Goal: Use online tool/utility: Utilize a website feature to perform a specific function

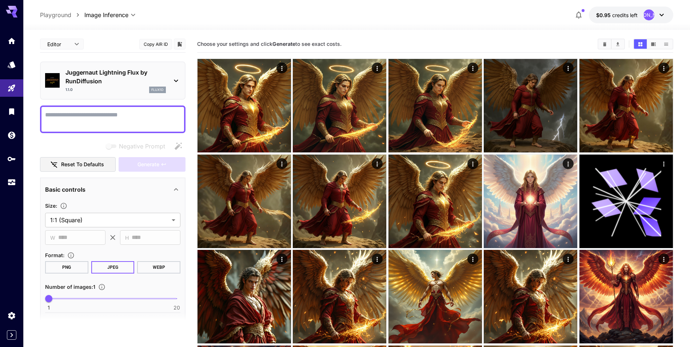
click at [174, 85] on div "Juggernaut Lightning Flux by RunDiffusion 1.1.0 flux1d" at bounding box center [112, 80] width 135 height 31
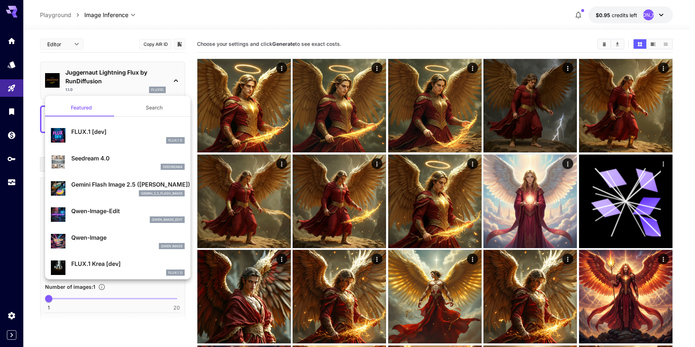
click at [151, 164] on div "seedream4" at bounding box center [127, 167] width 113 height 7
type input "**********"
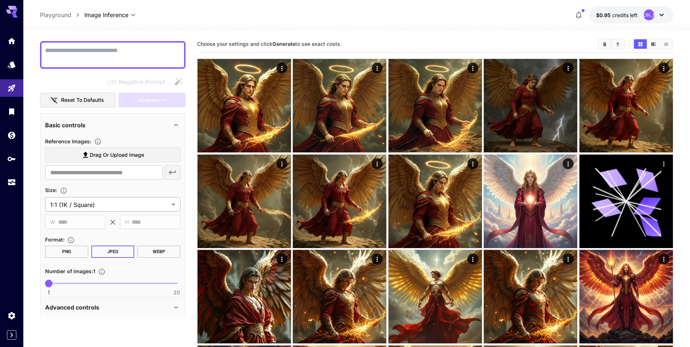
scroll to position [73, 0]
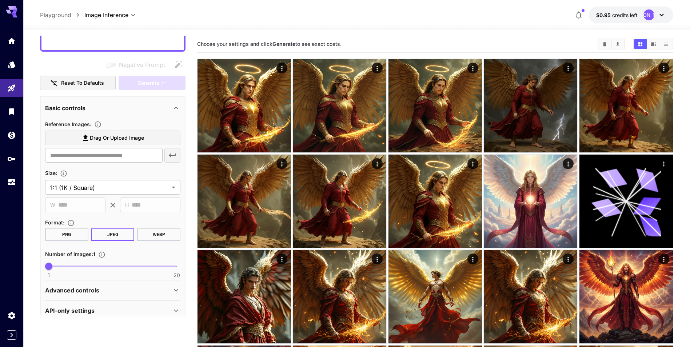
click at [132, 136] on span "Drag or upload image" at bounding box center [117, 137] width 54 height 9
click at [0, 0] on input "Drag or upload image" at bounding box center [0, 0] width 0 height 0
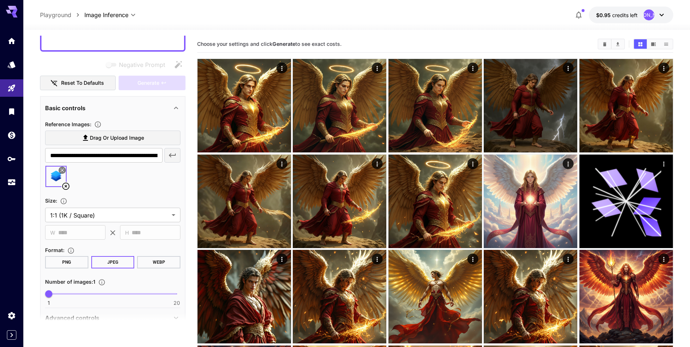
click at [109, 140] on span "Drag or upload image" at bounding box center [117, 137] width 54 height 9
click at [0, 0] on input "Drag or upload image" at bounding box center [0, 0] width 0 height 0
type input "**********"
click at [92, 186] on icon at bounding box center [90, 186] width 9 height 9
click at [67, 188] on icon at bounding box center [65, 186] width 9 height 9
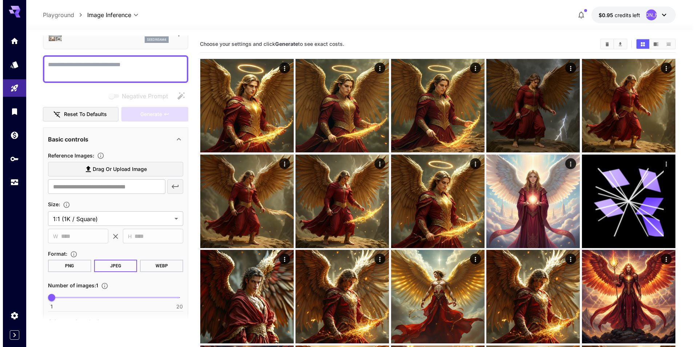
scroll to position [0, 0]
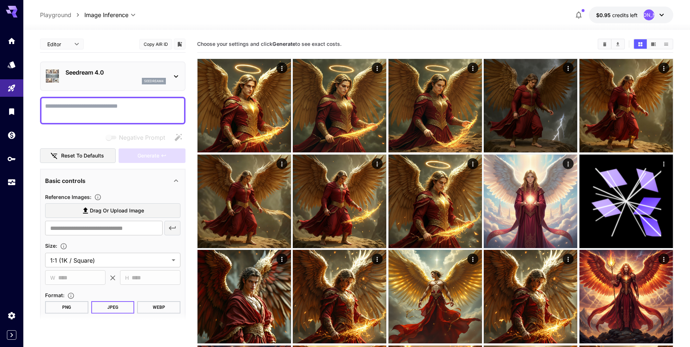
click at [173, 79] on icon at bounding box center [176, 76] width 9 height 9
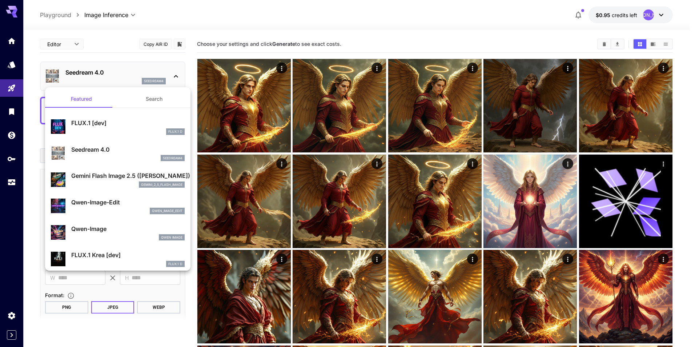
click at [174, 73] on div at bounding box center [347, 173] width 695 height 347
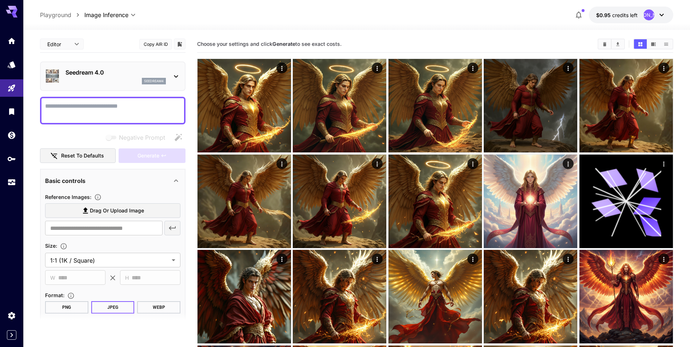
click at [168, 70] on div "Seedream 4.0 seedream4" at bounding box center [112, 76] width 135 height 22
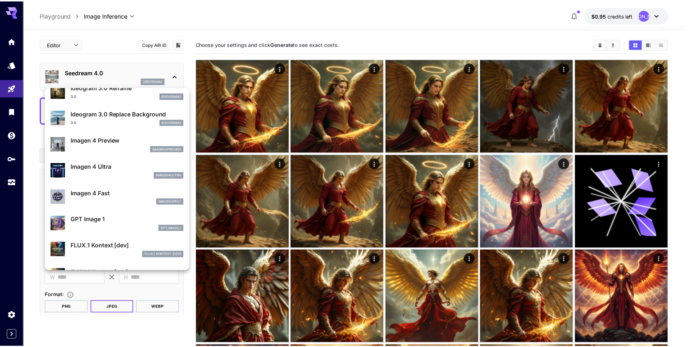
scroll to position [400, 0]
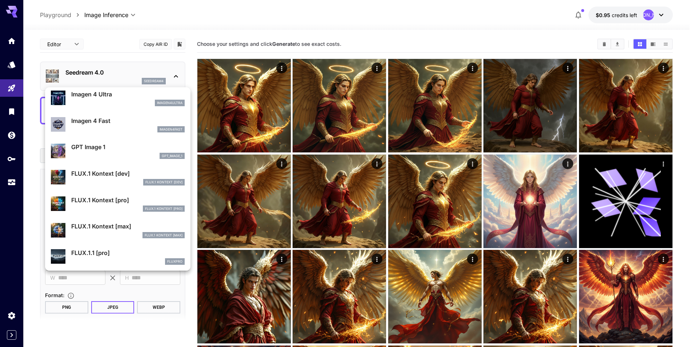
click at [125, 175] on p "FLUX.1 Kontext [dev]" at bounding box center [127, 173] width 113 height 9
type input "****"
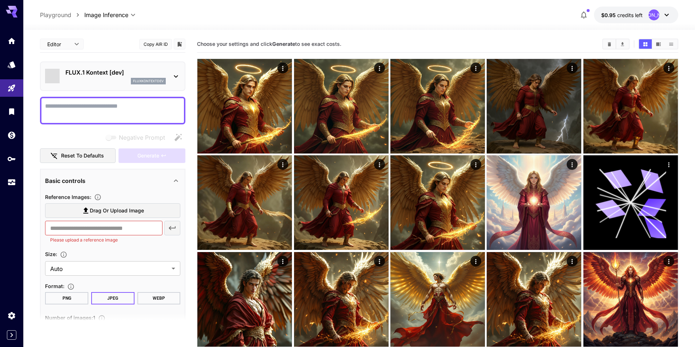
type input "*******"
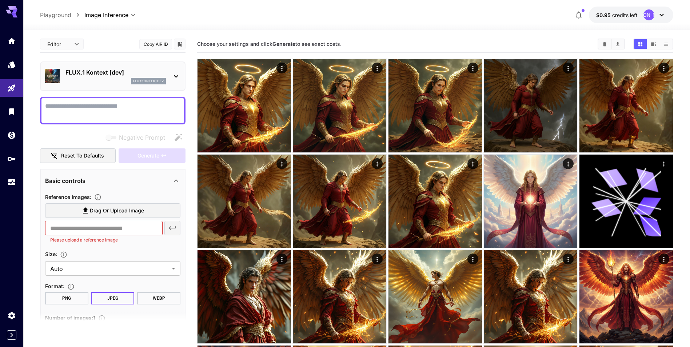
click at [159, 44] on button "Copy AIR ID" at bounding box center [155, 44] width 33 height 11
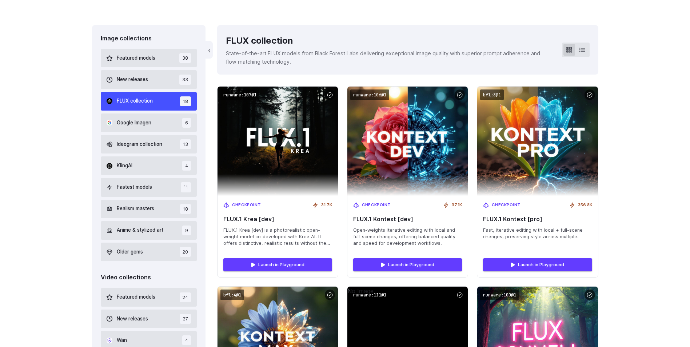
scroll to position [182, 0]
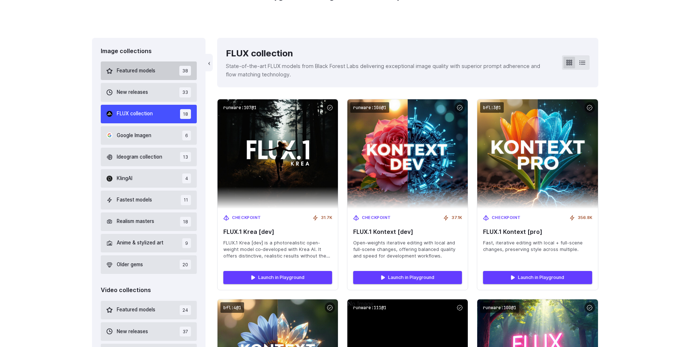
click at [132, 73] on span "Featured models" at bounding box center [136, 71] width 39 height 8
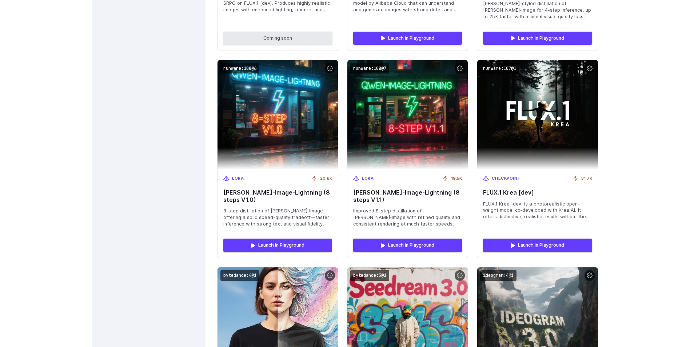
scroll to position [1046, 0]
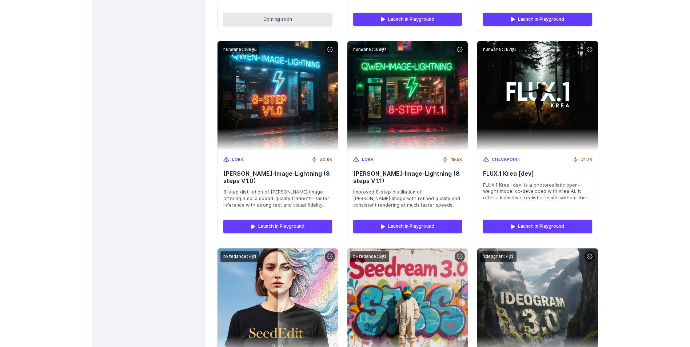
drag, startPoint x: 234, startPoint y: 105, endPoint x: 131, endPoint y: 104, distance: 103.3
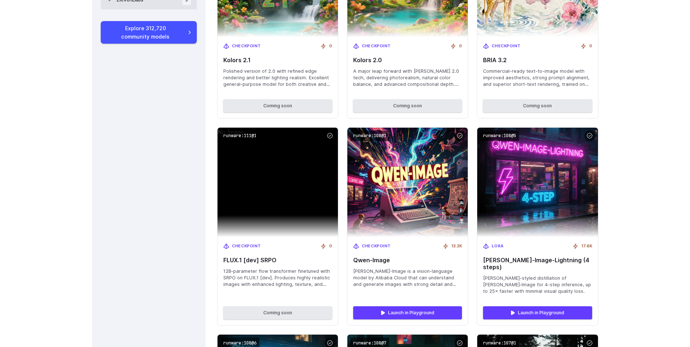
scroll to position [828, 0]
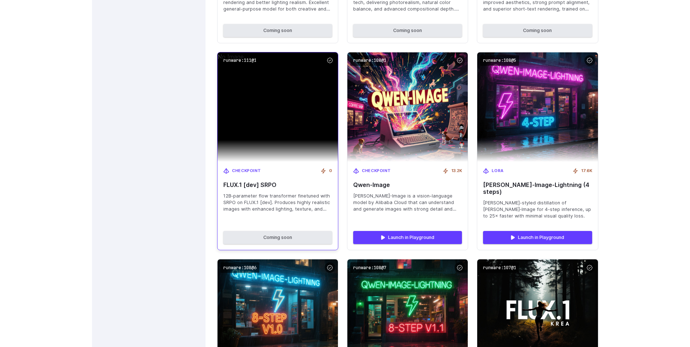
click at [314, 198] on span "12B‑parameter flow transformer finetuned with SRPO on FLUX.1 [dev]. Produces hi…" at bounding box center [277, 203] width 109 height 20
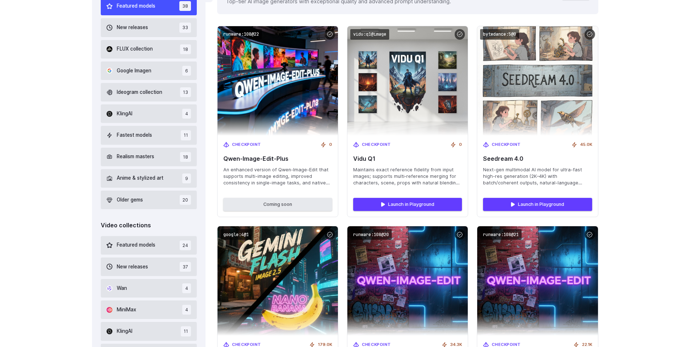
scroll to position [255, 0]
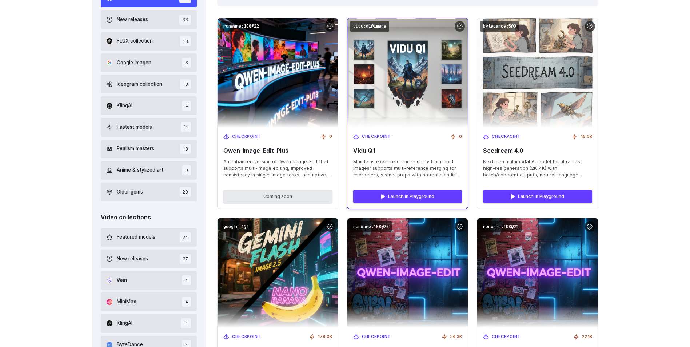
click at [425, 158] on div "Checkpoint 0 Vidu Q1 Maintains exact reference fidelity from input images; supp…" at bounding box center [407, 156] width 120 height 56
drag, startPoint x: 425, startPoint y: 158, endPoint x: 411, endPoint y: 112, distance: 48.0
click at [411, 112] on img at bounding box center [408, 73] width 132 height 120
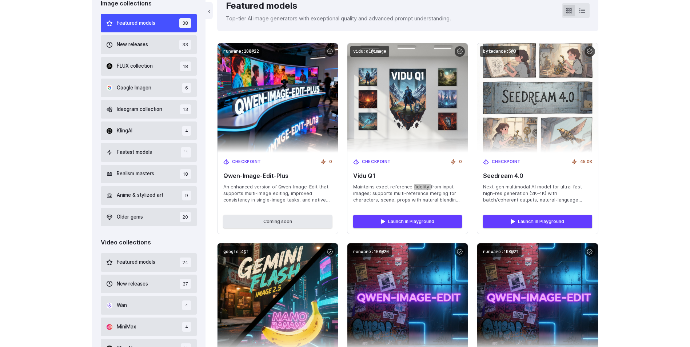
scroll to position [218, 0]
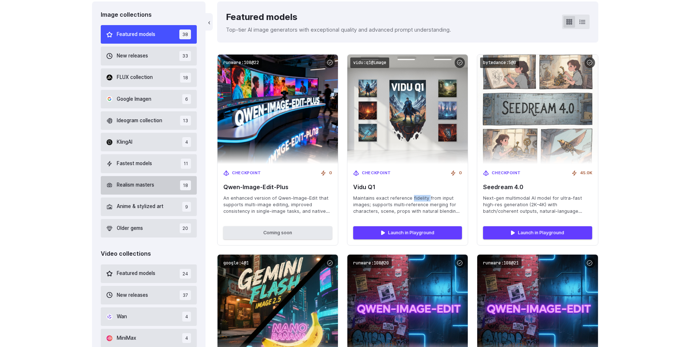
click at [148, 184] on span "Realism masters" at bounding box center [135, 185] width 37 height 8
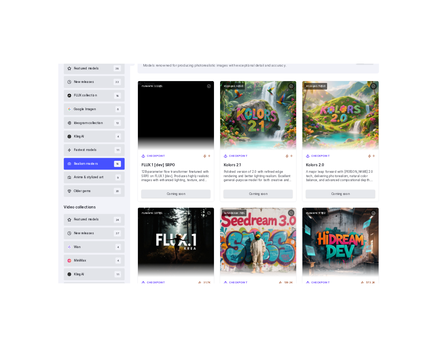
scroll to position [246, 0]
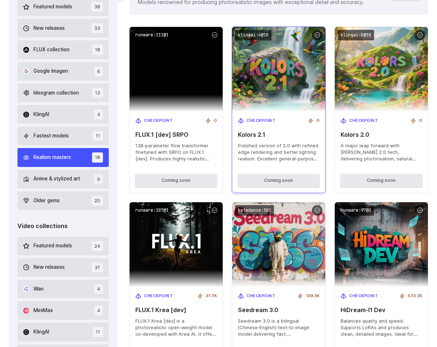
click at [313, 164] on div "Checkpoint 0 Kolors 2.1 Polished version of 2.0 with refined edge rendering and…" at bounding box center [278, 140] width 93 height 56
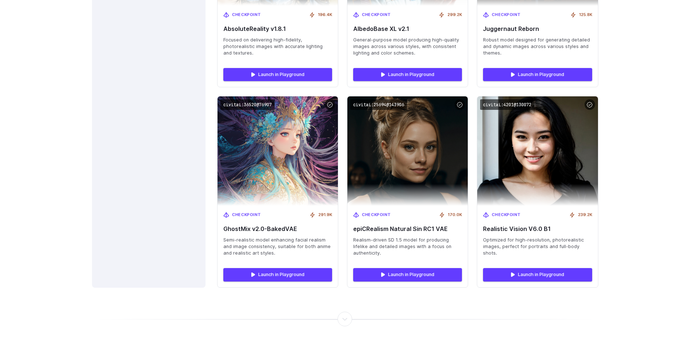
scroll to position [1164, 0]
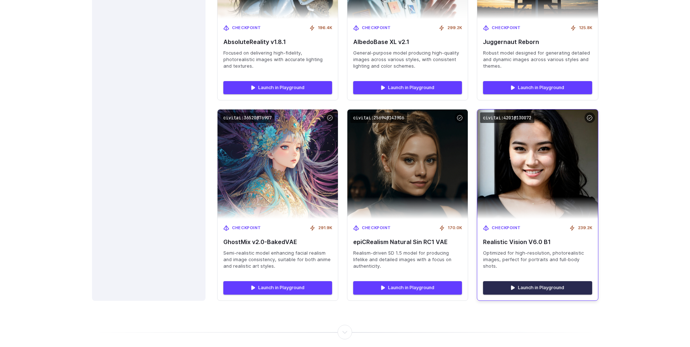
click at [532, 287] on link "Launch in Playground" at bounding box center [537, 287] width 109 height 13
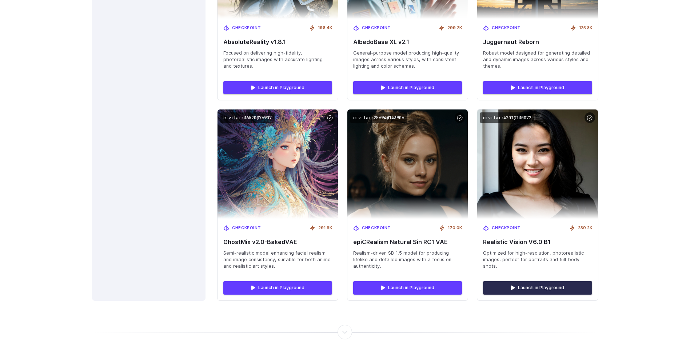
scroll to position [1200, 0]
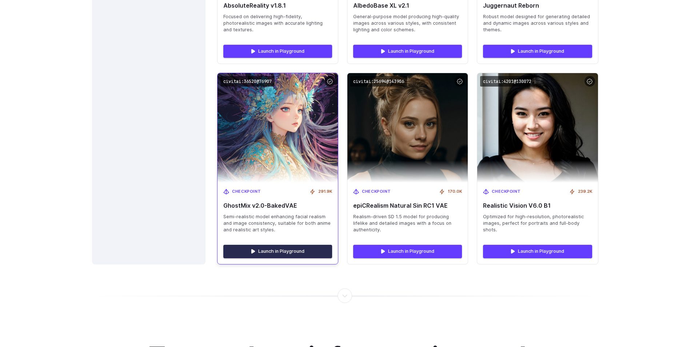
click at [291, 254] on link "Launch in Playground" at bounding box center [277, 251] width 109 height 13
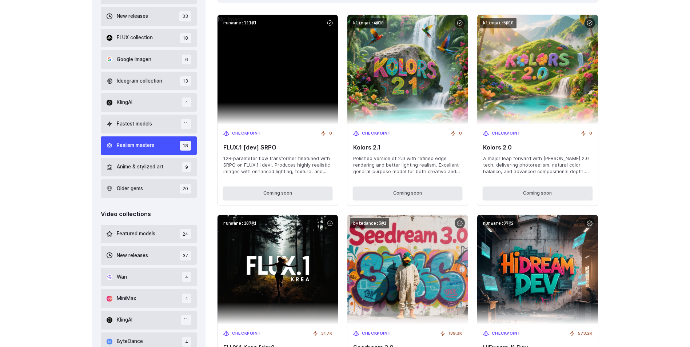
scroll to position [218, 0]
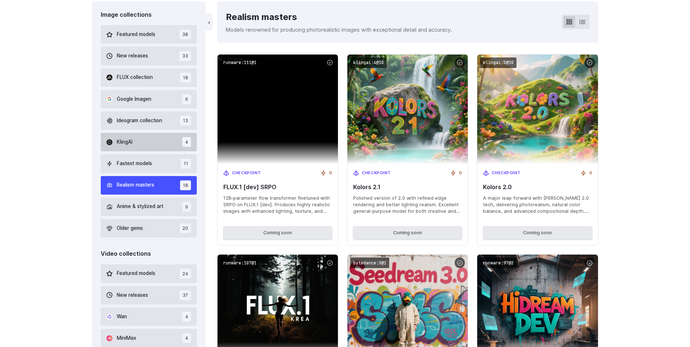
click at [159, 143] on button "KlingAI 4" at bounding box center [149, 142] width 96 height 19
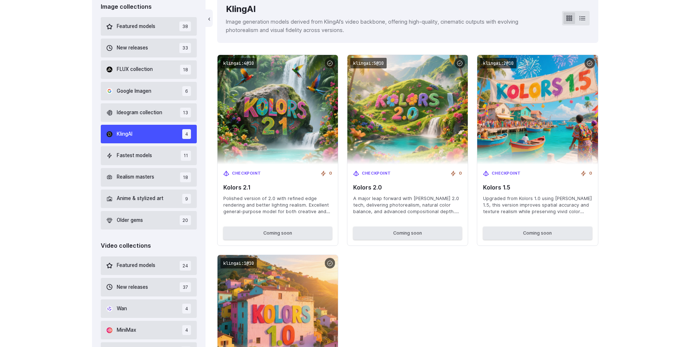
scroll to position [210, 0]
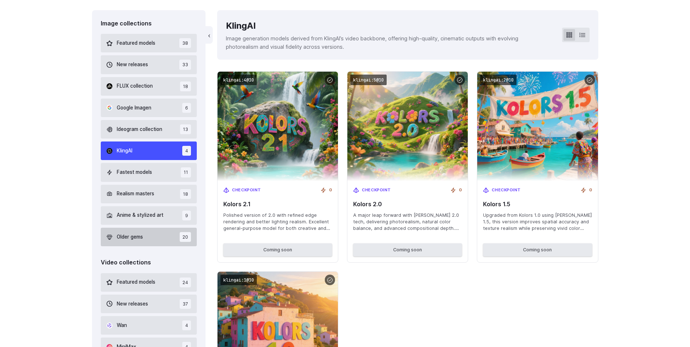
click at [148, 238] on button "Older gems 20" at bounding box center [149, 237] width 96 height 19
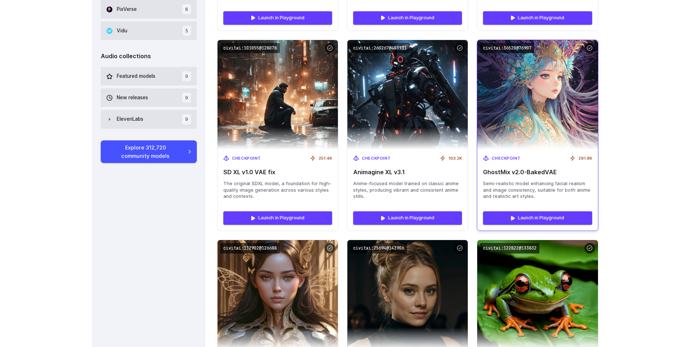
scroll to position [646, 0]
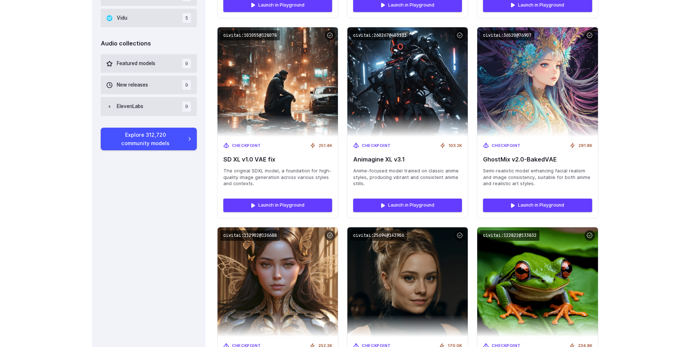
drag, startPoint x: 532, startPoint y: 176, endPoint x: 627, endPoint y: 156, distance: 96.9
click at [627, 156] on div "Image collections Featured models 38 New releases 33 FLUX collection 18 Google …" at bounding box center [345, 296] width 690 height 1445
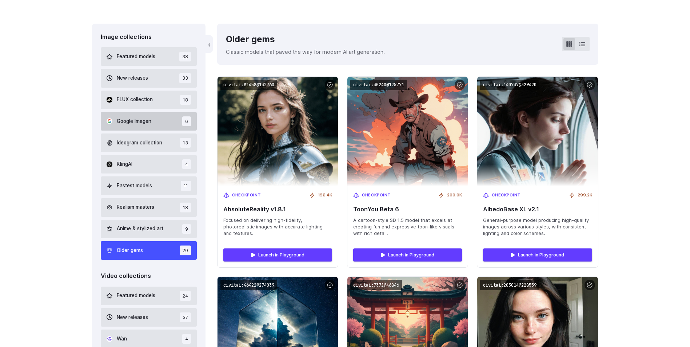
scroll to position [173, 0]
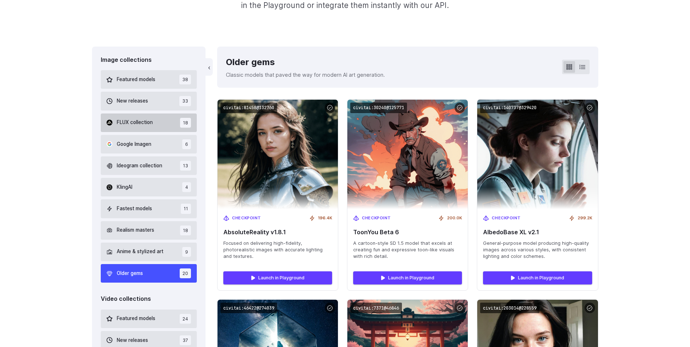
click at [171, 120] on button "FLUX collection 18" at bounding box center [149, 122] width 96 height 19
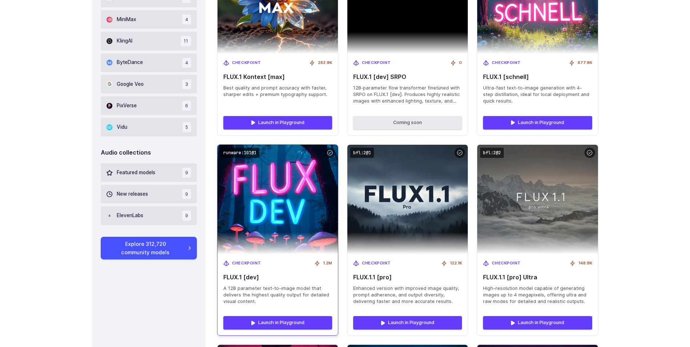
scroll to position [646, 0]
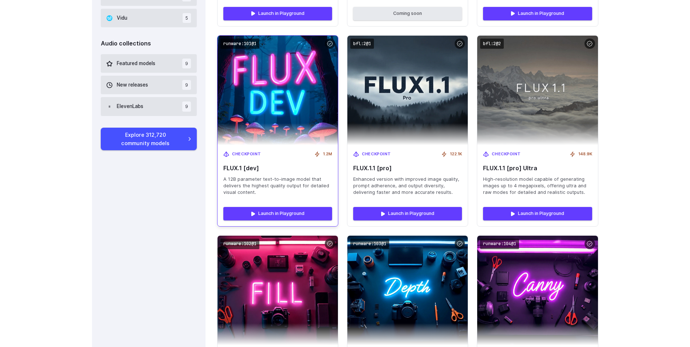
drag, startPoint x: 300, startPoint y: 189, endPoint x: 260, endPoint y: 185, distance: 40.6
click at [260, 185] on span "A 12B parameter text-to-image model that delivers the highest quality output fo…" at bounding box center [277, 186] width 109 height 20
click at [310, 90] on img at bounding box center [278, 90] width 132 height 120
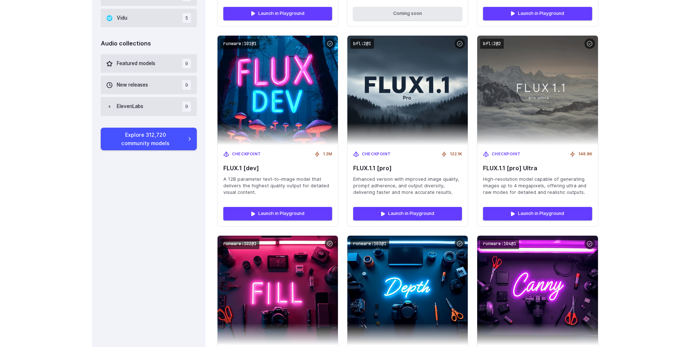
drag, startPoint x: 301, startPoint y: 115, endPoint x: 206, endPoint y: 181, distance: 116.0
click at [206, 181] on div "Image collections Featured models 38 New releases 33 FLUX collection 18 Google …" at bounding box center [149, 197] width 114 height 1247
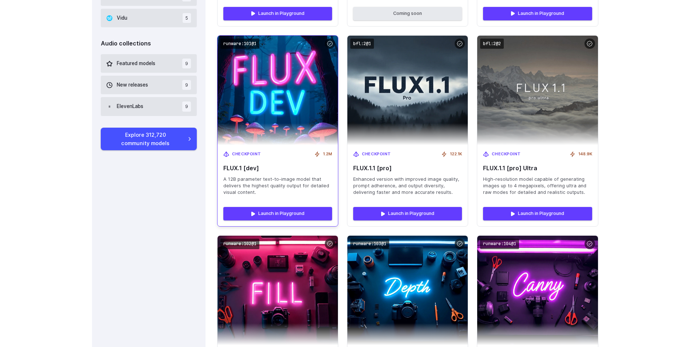
click at [285, 120] on img at bounding box center [278, 90] width 132 height 120
drag, startPoint x: 264, startPoint y: 121, endPoint x: 243, endPoint y: 113, distance: 23.2
click at [243, 113] on img at bounding box center [278, 90] width 132 height 120
click at [286, 189] on span "A 12B parameter text-to-image model that delivers the highest quality output fo…" at bounding box center [277, 186] width 109 height 20
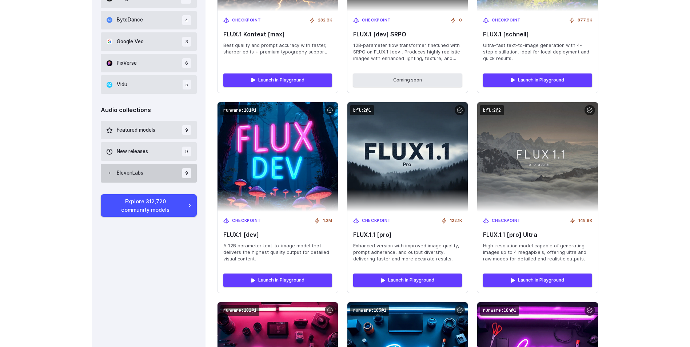
scroll to position [573, 0]
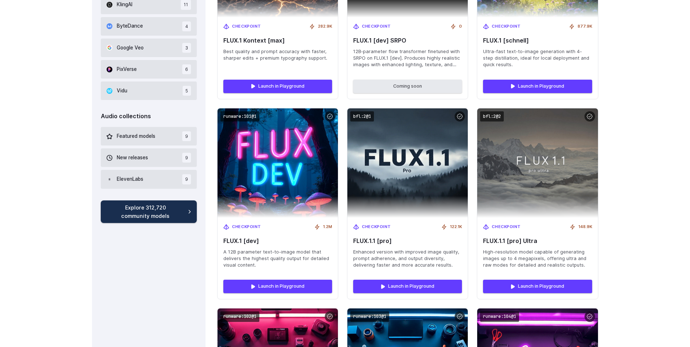
click at [184, 216] on link "Explore 312,720 community models" at bounding box center [149, 211] width 96 height 23
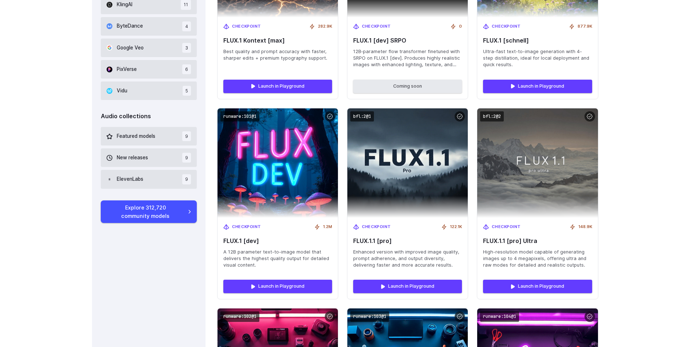
drag, startPoint x: 297, startPoint y: 180, endPoint x: 649, endPoint y: 184, distance: 351.7
click at [649, 184] on div "Image collections Featured models 38 New releases 33 FLUX collection 18 Google …" at bounding box center [345, 269] width 690 height 1247
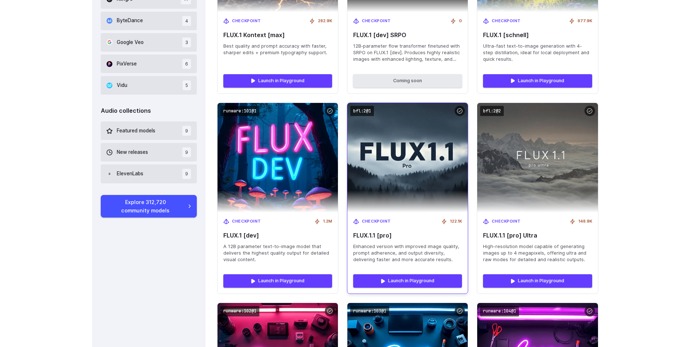
scroll to position [646, 0]
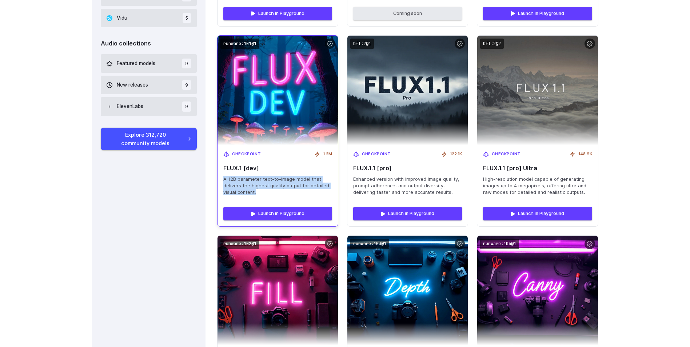
drag, startPoint x: 223, startPoint y: 179, endPoint x: 261, endPoint y: 193, distance: 40.1
click at [261, 193] on div "Checkpoint 1.2M FLUX.1 [dev] A 12B parameter text-to-image model that delivers …" at bounding box center [278, 173] width 120 height 56
copy span "A 12B parameter text-to-image model that delivers the highest quality output fo…"
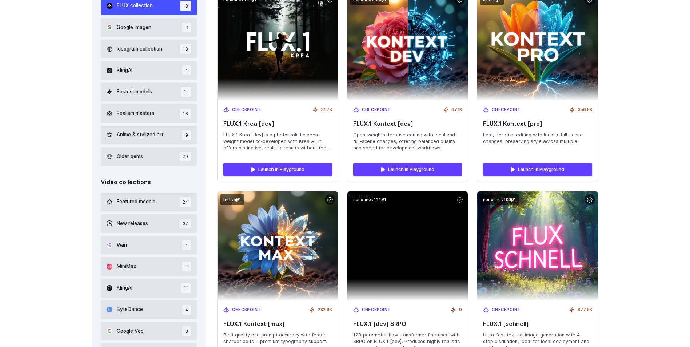
scroll to position [282, 0]
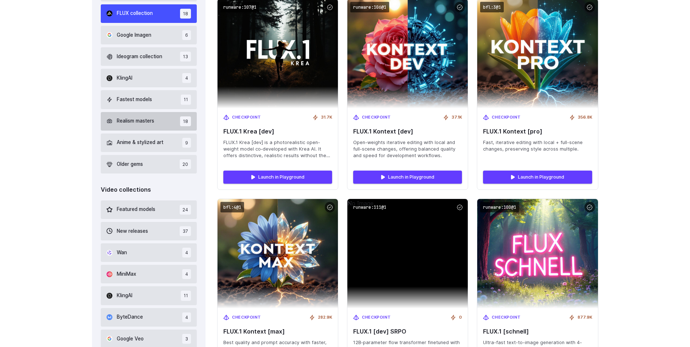
click at [171, 121] on button "Realism masters 18" at bounding box center [149, 121] width 96 height 19
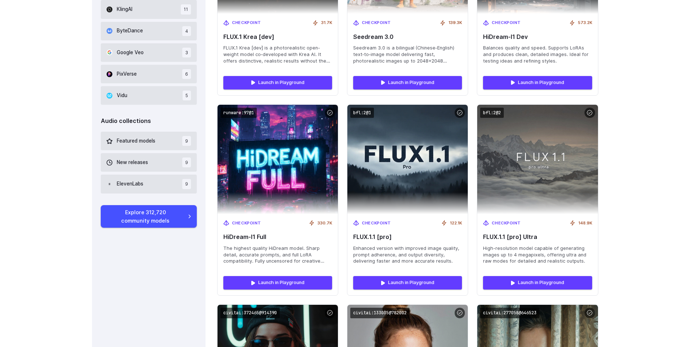
scroll to position [464, 0]
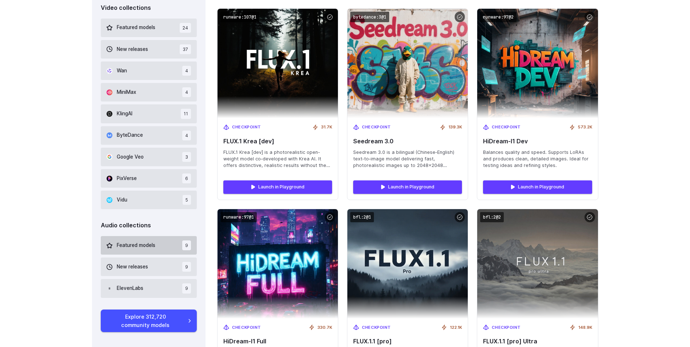
click at [173, 248] on button "Featured models 9" at bounding box center [149, 245] width 96 height 19
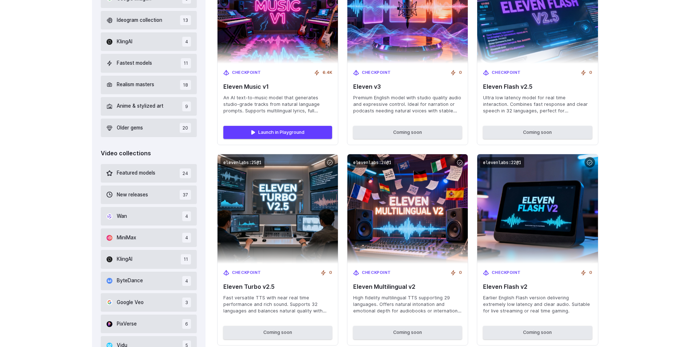
scroll to position [137, 0]
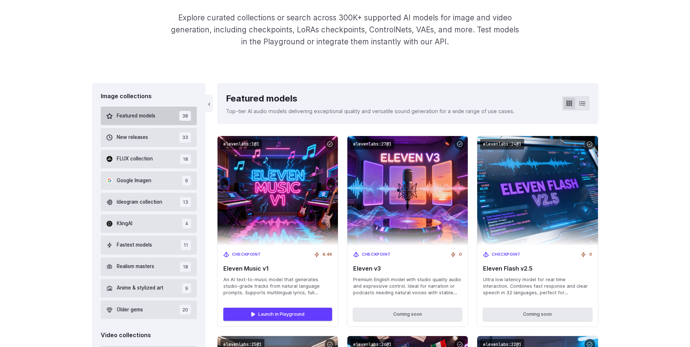
click at [151, 120] on span "Featured models" at bounding box center [136, 116] width 39 height 8
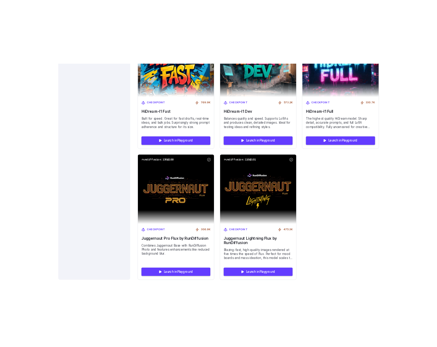
scroll to position [2574, 0]
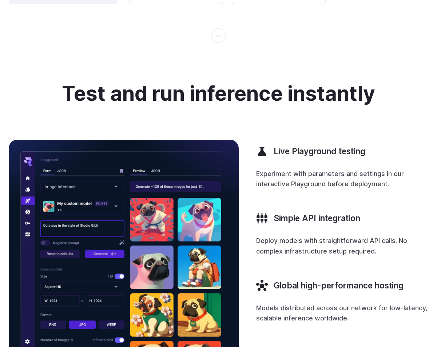
click at [423, 128] on div "Test and run inference instantly Live Playground testing Experiment with parame…" at bounding box center [218, 229] width 419 height 294
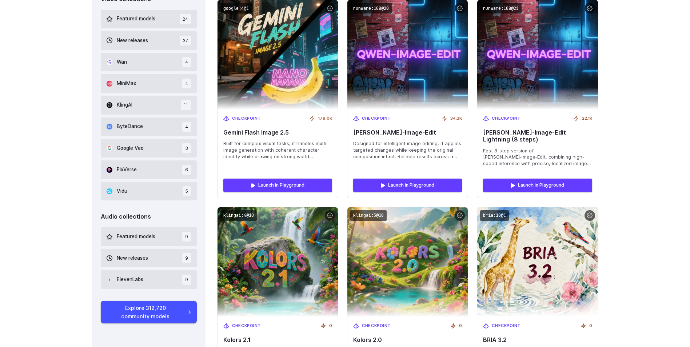
scroll to position [436, 0]
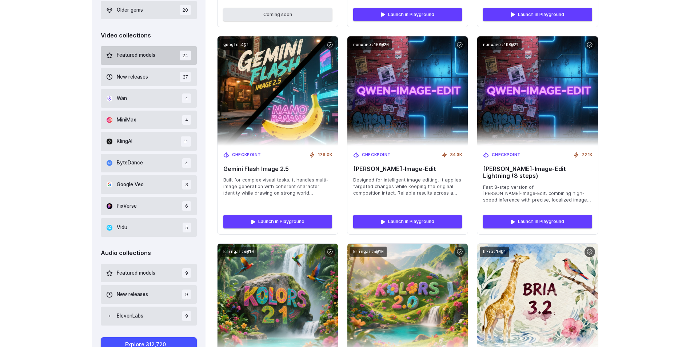
click at [157, 56] on button "Featured models 24" at bounding box center [149, 55] width 96 height 19
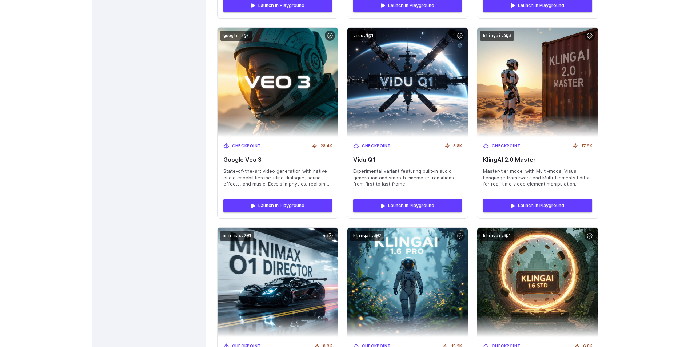
scroll to position [1664, 0]
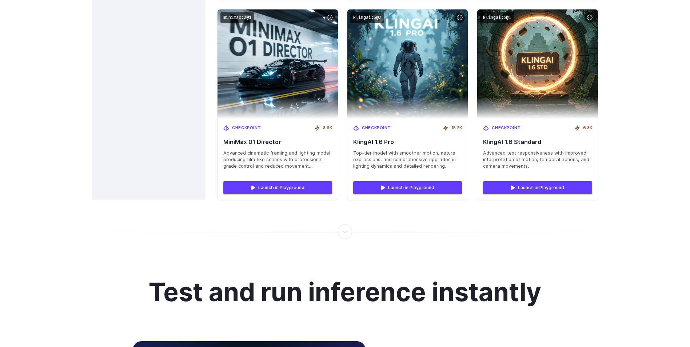
click at [346, 232] on div at bounding box center [345, 232] width 1 height 0
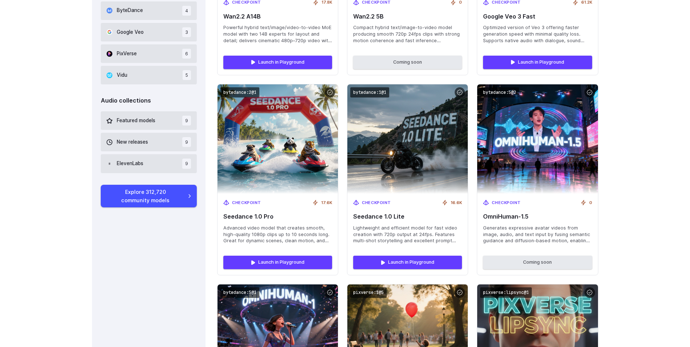
scroll to position [682, 0]
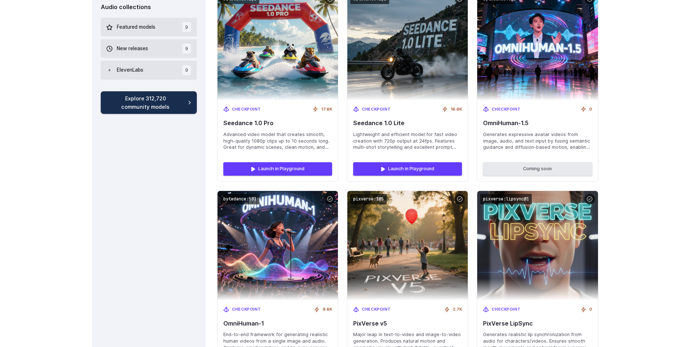
click at [157, 103] on link "Explore 312,720 community models" at bounding box center [149, 102] width 96 height 23
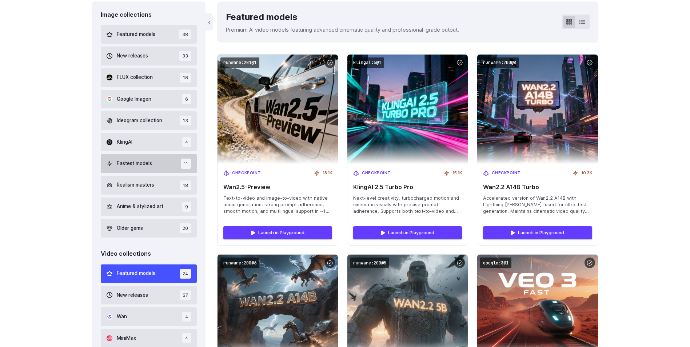
scroll to position [182, 0]
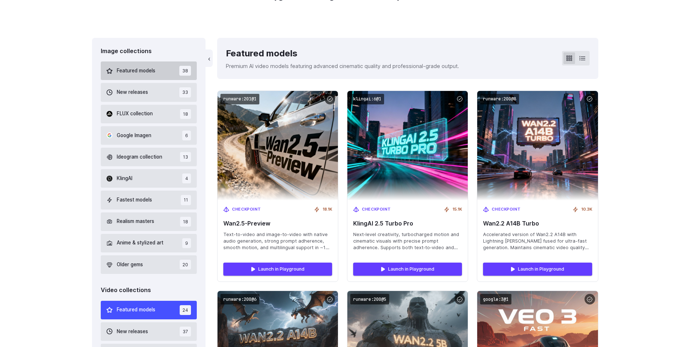
click at [134, 73] on span "Featured models" at bounding box center [136, 71] width 39 height 8
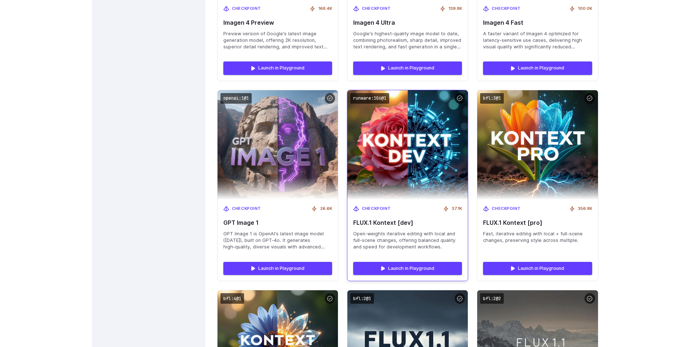
scroll to position [1992, 0]
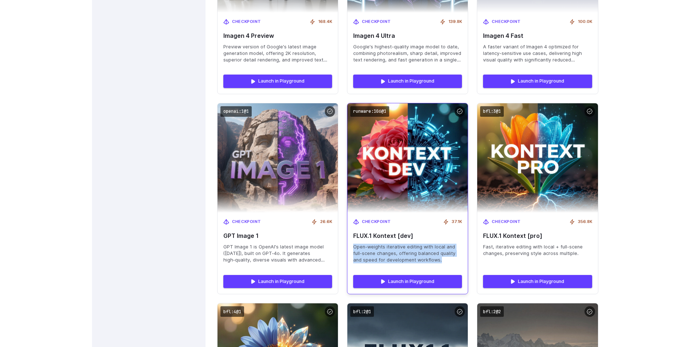
drag, startPoint x: 354, startPoint y: 227, endPoint x: 440, endPoint y: 239, distance: 87.4
click at [440, 244] on span "Open-weights iterative editing with local and full-scene changes, offering bala…" at bounding box center [407, 254] width 109 height 20
copy span "Open-weights iterative editing with local and full-scene changes, offering bala…"
click at [422, 142] on img at bounding box center [408, 158] width 132 height 120
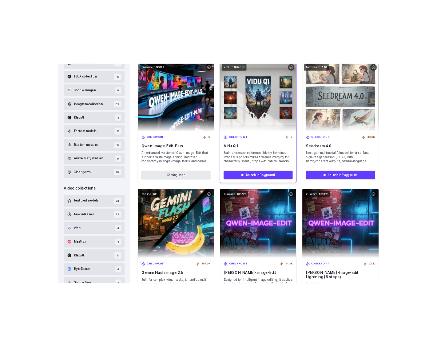
scroll to position [210, 0]
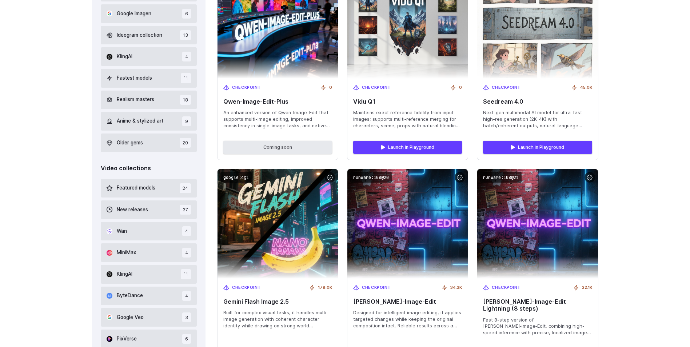
scroll to position [291, 0]
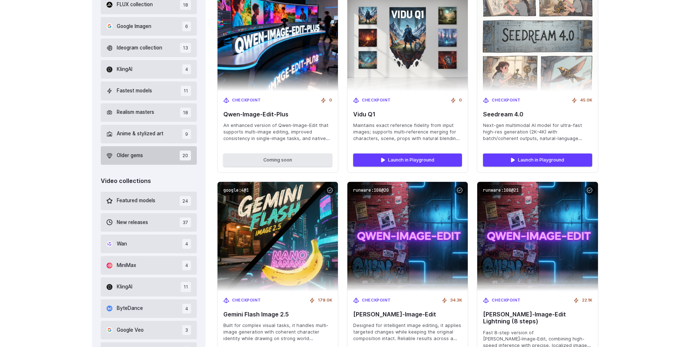
click at [151, 151] on button "Older gems 20" at bounding box center [149, 155] width 96 height 19
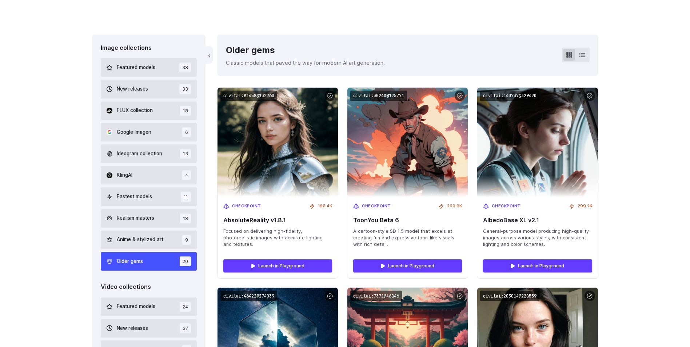
scroll to position [173, 0]
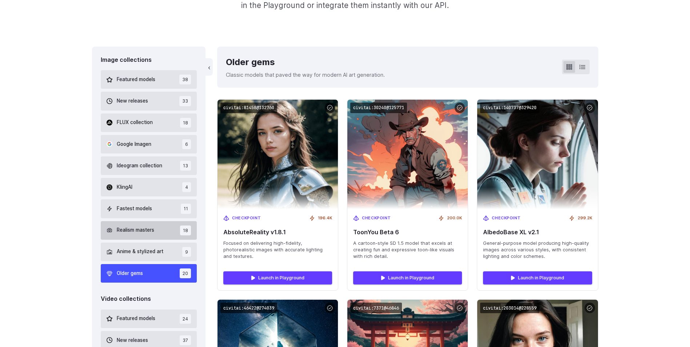
click at [157, 232] on button "Realism masters 18" at bounding box center [149, 230] width 96 height 19
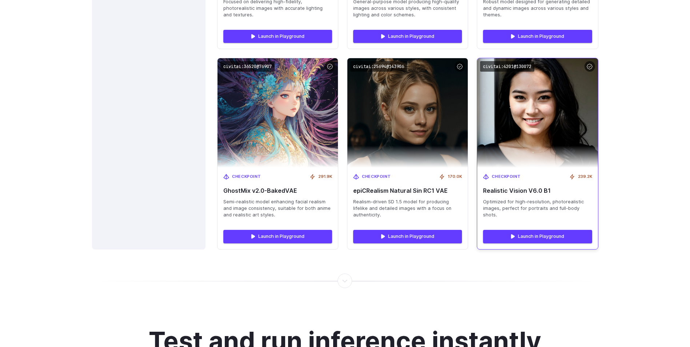
scroll to position [1228, 0]
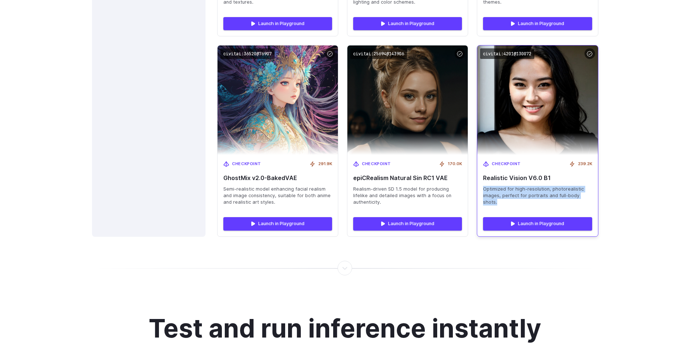
drag, startPoint x: 482, startPoint y: 191, endPoint x: 592, endPoint y: 194, distance: 109.5
click at [592, 194] on div "Checkpoint 239.2K Realistic Vision V6.0 B1 Optimized for high-resolution, photo…" at bounding box center [537, 183] width 120 height 56
copy span "Optimized for high-resolution, photorealistic images, perfect for portraits and…"
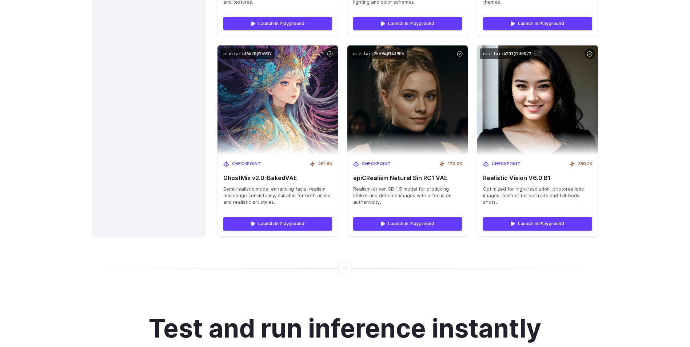
click at [508, 276] on div at bounding box center [345, 264] width 690 height 55
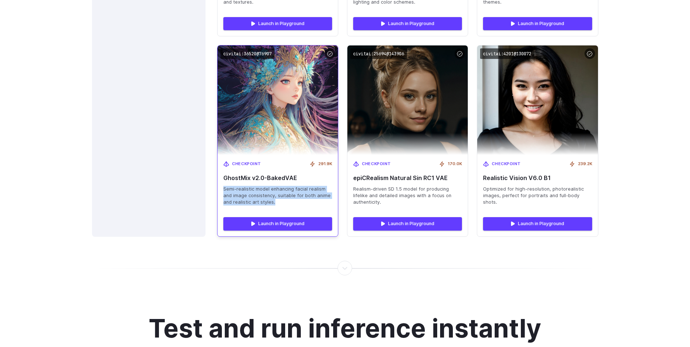
drag, startPoint x: 221, startPoint y: 189, endPoint x: 302, endPoint y: 204, distance: 81.8
click at [302, 204] on div "Checkpoint 291.9K GhostMix v2.0-BakedVAE Semi-realistic model enhancing facial …" at bounding box center [278, 183] width 120 height 56
copy span "Semi-realistic model enhancing facial realism and image consistency, suitable f…"
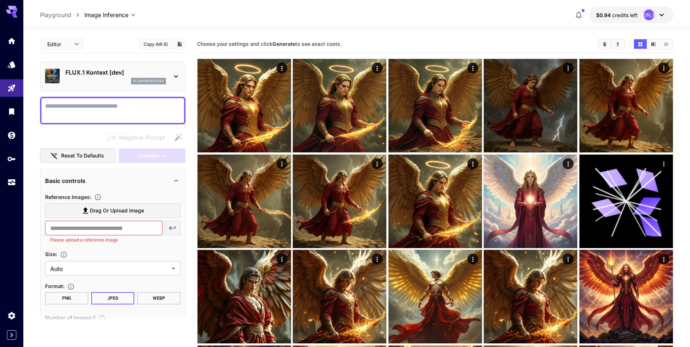
click at [168, 71] on div "FLUX.1 Kontext [dev] fluxkontextdev" at bounding box center [112, 76] width 135 height 22
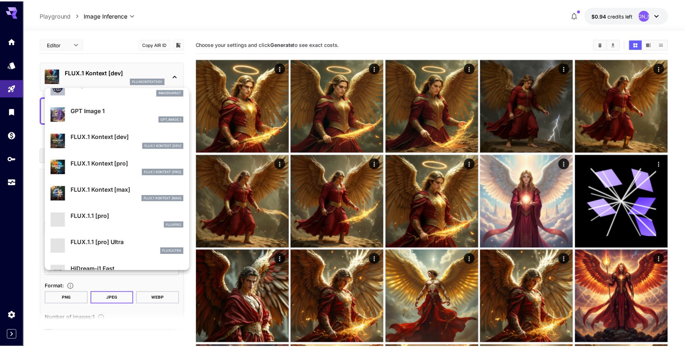
scroll to position [588, 0]
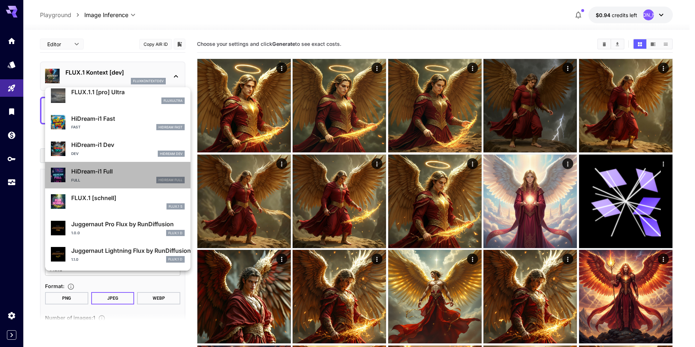
click at [135, 171] on p "HiDream-i1 Full" at bounding box center [127, 171] width 113 height 9
type input "**"
type input "***"
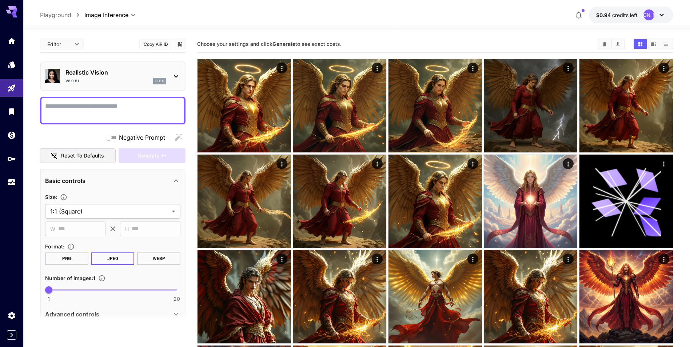
click at [148, 108] on textarea "Negative Prompt" at bounding box center [112, 110] width 135 height 17
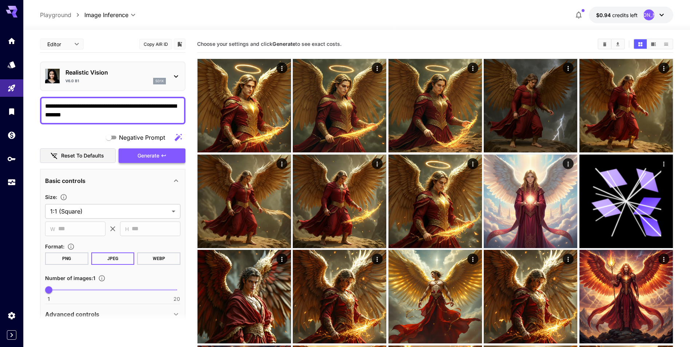
click at [163, 159] on button "Generate" at bounding box center [152, 155] width 67 height 15
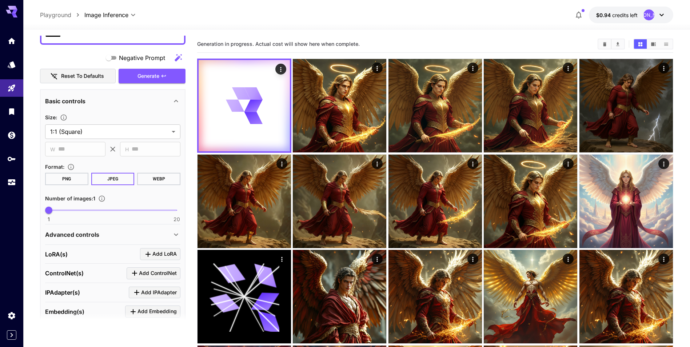
scroll to position [76, 0]
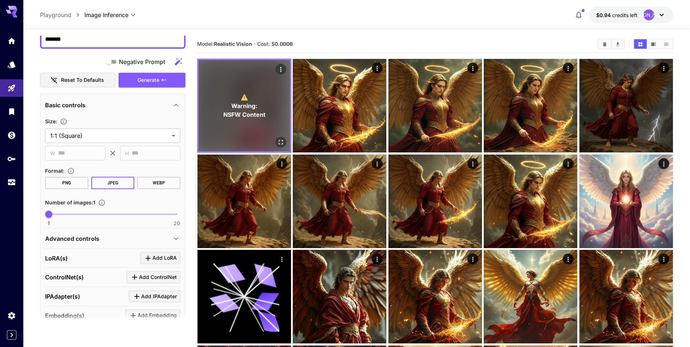
click at [245, 115] on span "NSFW Content" at bounding box center [244, 114] width 42 height 9
click at [280, 142] on icon "Open in fullscreen" at bounding box center [280, 142] width 7 height 7
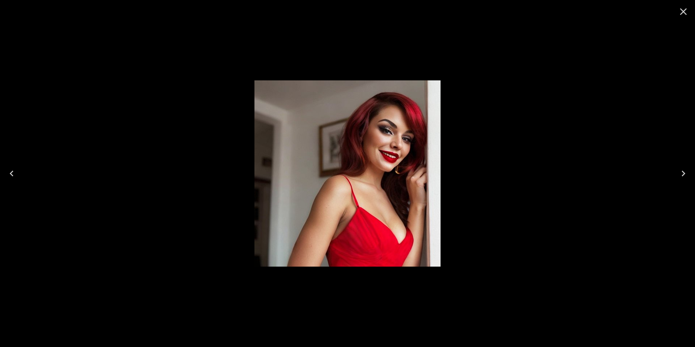
click at [684, 14] on icon "Close" at bounding box center [684, 12] width 12 height 12
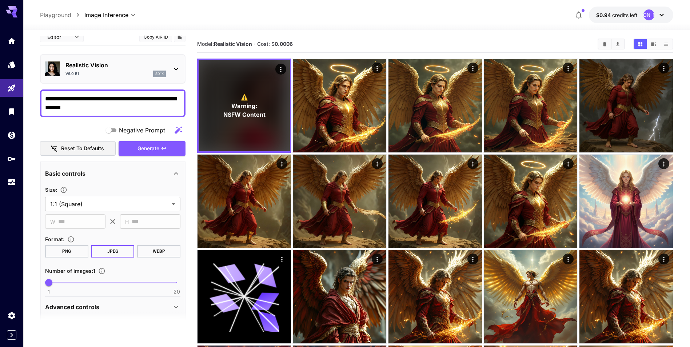
scroll to position [0, 0]
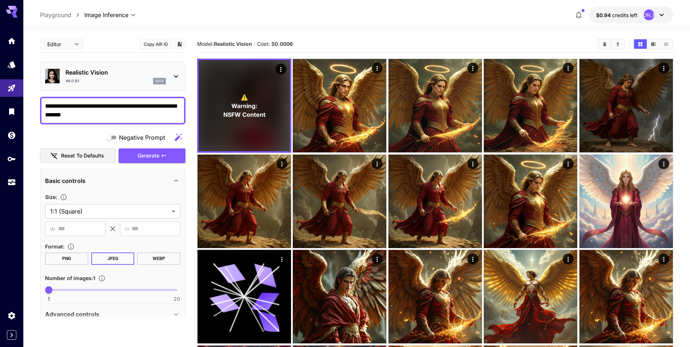
click at [124, 106] on textarea "**********" at bounding box center [112, 110] width 135 height 17
click at [129, 115] on textarea "**********" at bounding box center [112, 110] width 135 height 17
type textarea "**********"
click at [158, 151] on span "Generate" at bounding box center [148, 155] width 22 height 9
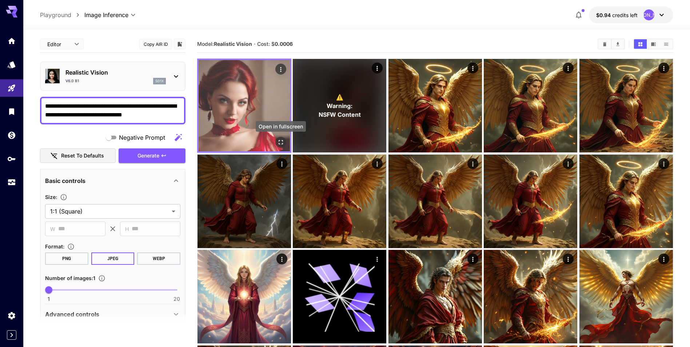
click at [279, 139] on icon "Open in fullscreen" at bounding box center [280, 142] width 7 height 7
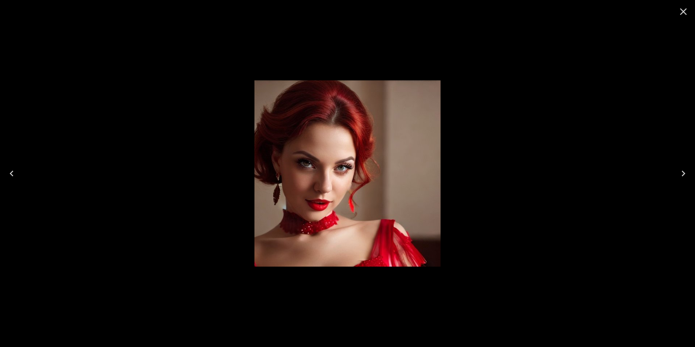
click at [688, 15] on icon "Close" at bounding box center [684, 12] width 12 height 12
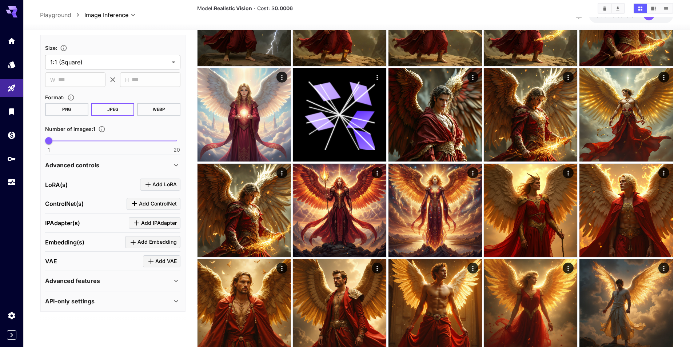
scroll to position [210, 0]
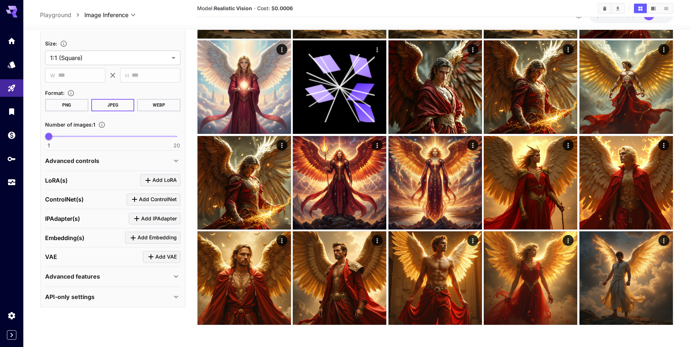
click at [178, 277] on icon at bounding box center [176, 276] width 9 height 9
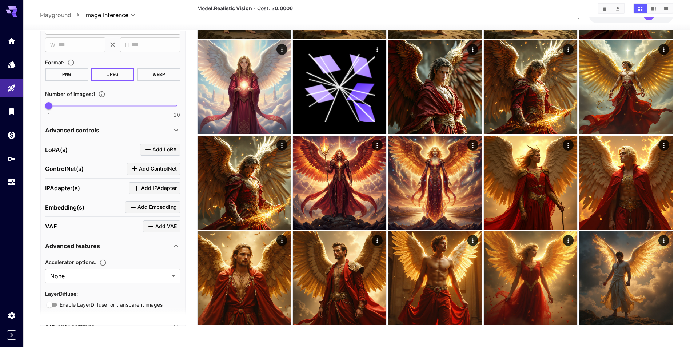
scroll to position [208, 0]
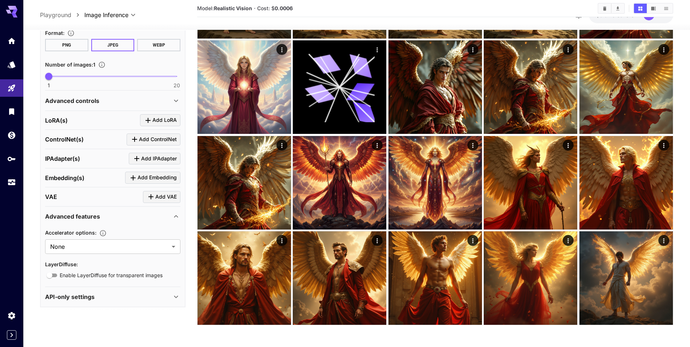
click at [175, 220] on icon at bounding box center [176, 216] width 9 height 9
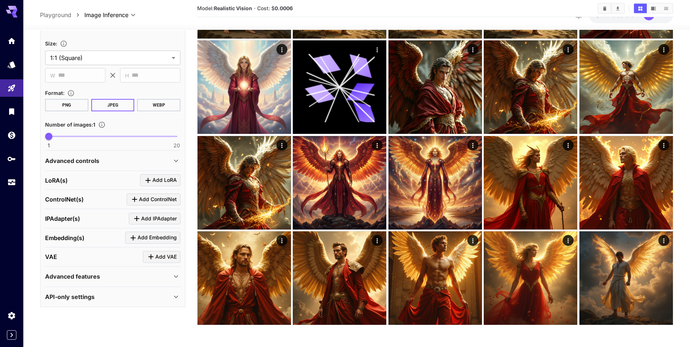
scroll to position [148, 0]
click at [174, 159] on icon at bounding box center [176, 160] width 9 height 9
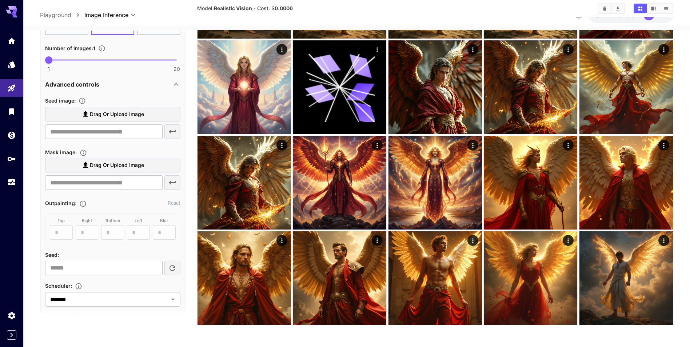
scroll to position [182, 0]
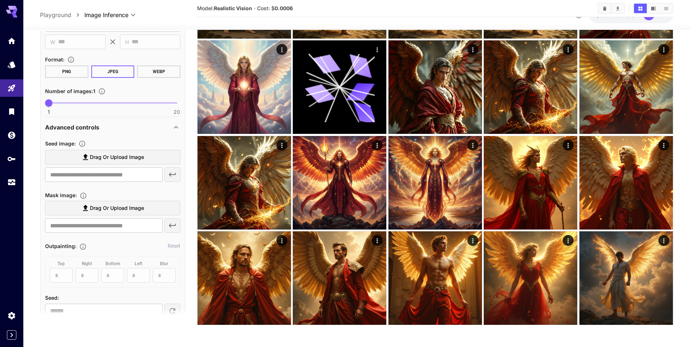
click at [175, 129] on icon at bounding box center [176, 127] width 9 height 9
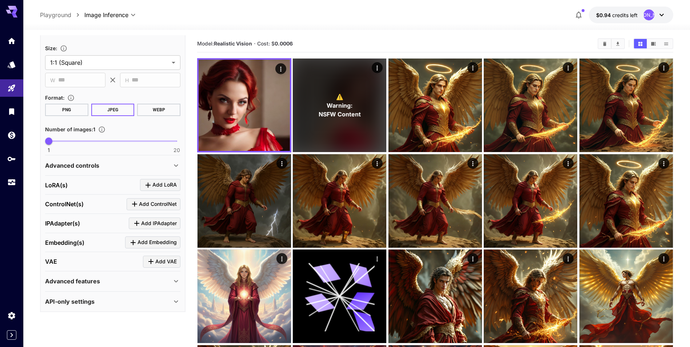
scroll to position [0, 0]
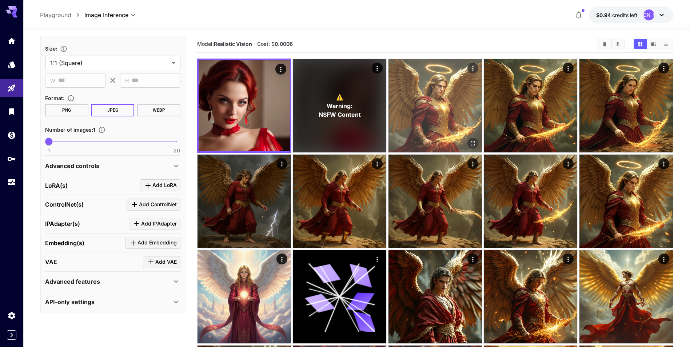
click at [427, 133] on img at bounding box center [434, 105] width 93 height 93
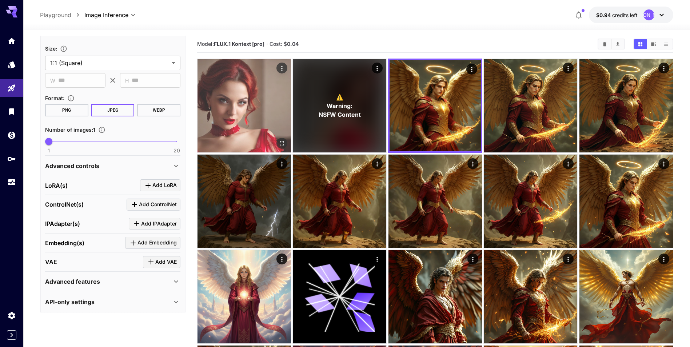
click at [259, 111] on img at bounding box center [243, 105] width 93 height 93
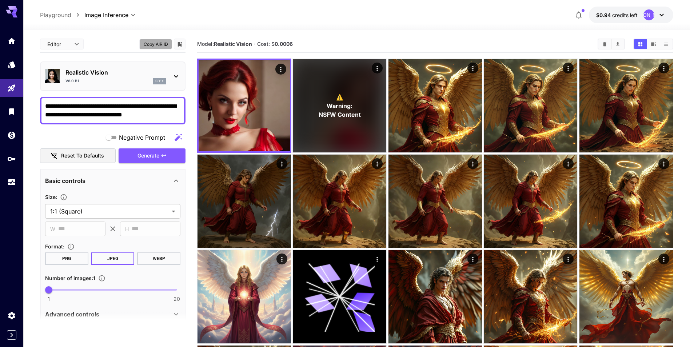
click at [160, 45] on button "Copy AIR ID" at bounding box center [155, 44] width 33 height 11
click at [174, 211] on body "**********" at bounding box center [345, 278] width 690 height 556
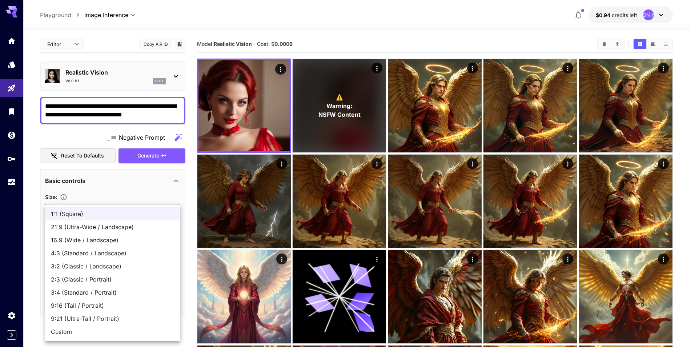
click at [64, 196] on div at bounding box center [347, 173] width 695 height 347
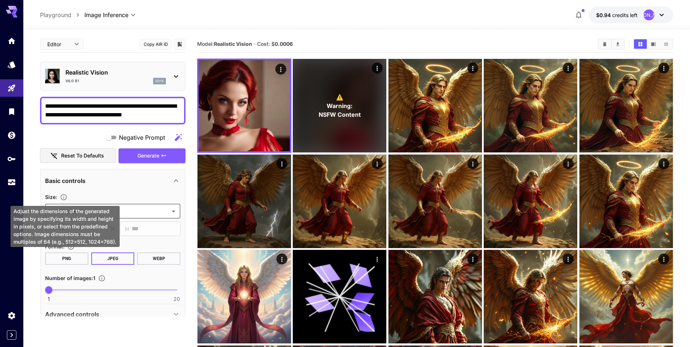
click at [64, 197] on icon "Adjust the dimensions of the generated image by specifying its width and height…" at bounding box center [63, 196] width 7 height 7
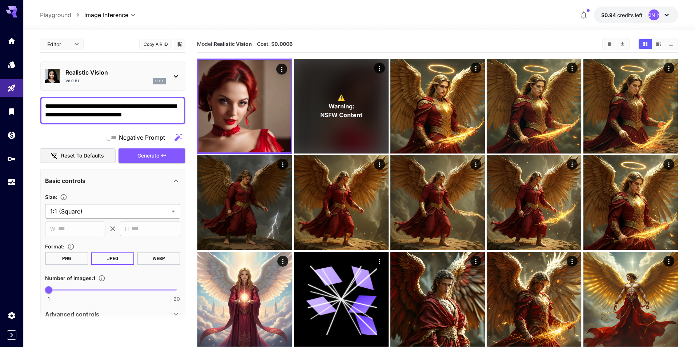
click at [175, 216] on body "**********" at bounding box center [347, 281] width 695 height 562
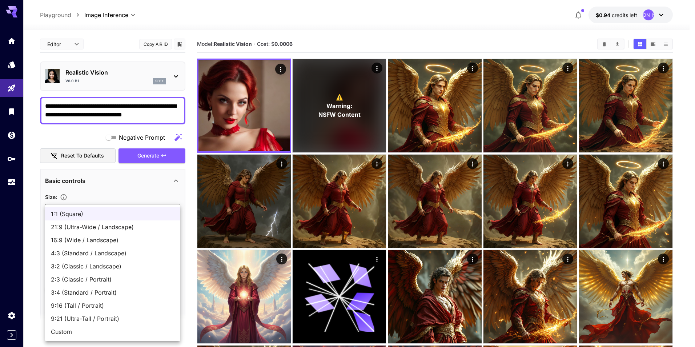
click at [190, 180] on div at bounding box center [347, 173] width 695 height 347
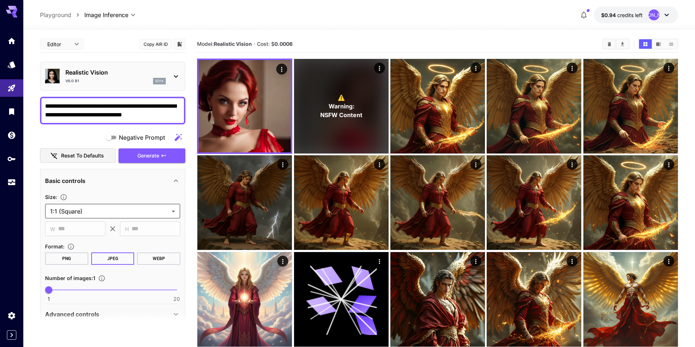
click at [164, 216] on body "**********" at bounding box center [347, 281] width 695 height 562
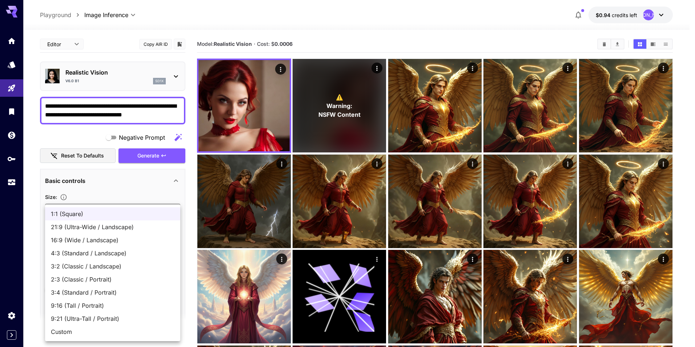
click at [30, 208] on div at bounding box center [347, 173] width 695 height 347
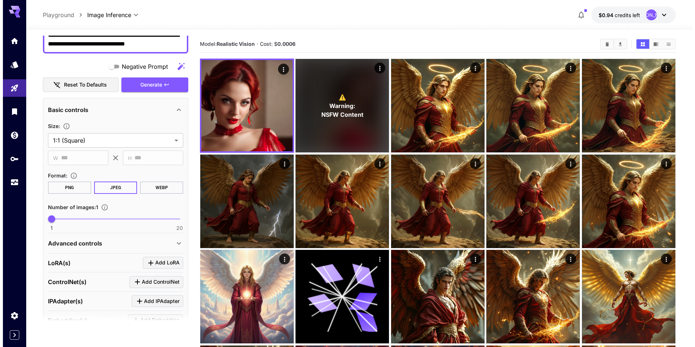
scroll to position [73, 0]
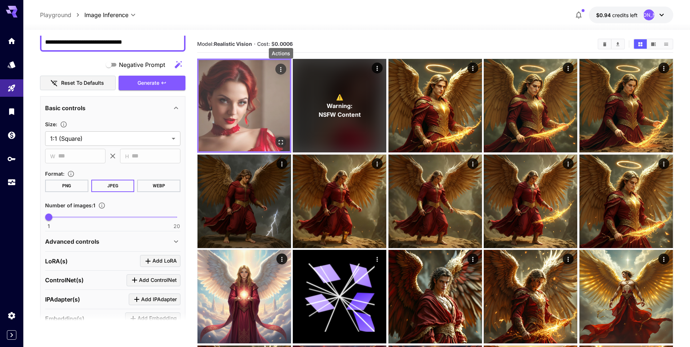
click at [279, 66] on icon "Actions" at bounding box center [280, 69] width 7 height 7
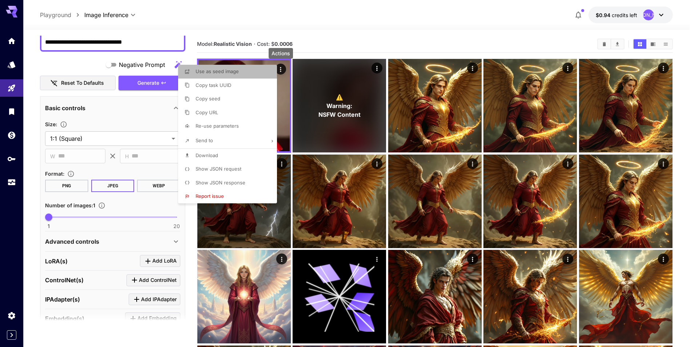
click at [244, 73] on li "Use as seed image" at bounding box center [229, 72] width 103 height 14
type input "**********"
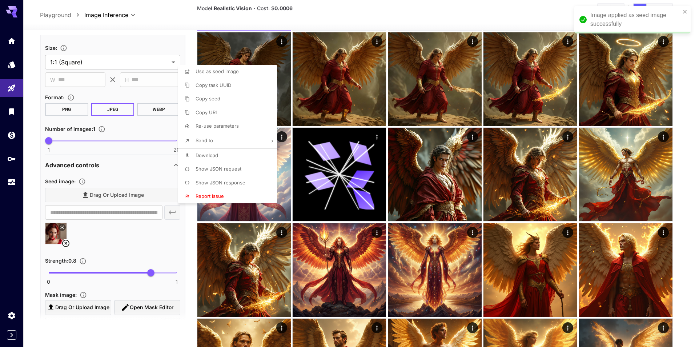
scroll to position [157, 0]
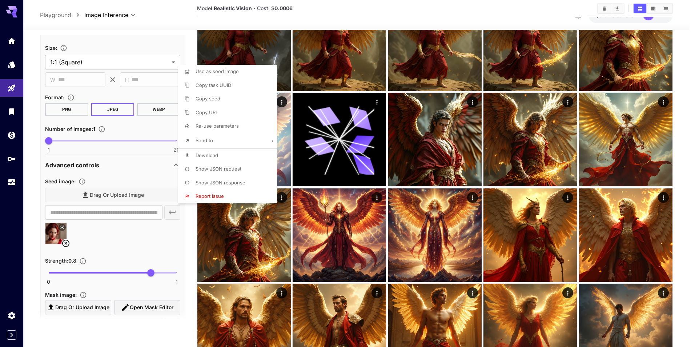
click at [32, 179] on div at bounding box center [347, 173] width 695 height 347
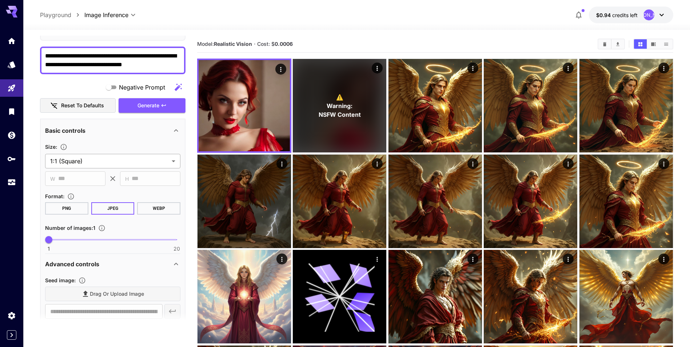
scroll to position [0, 0]
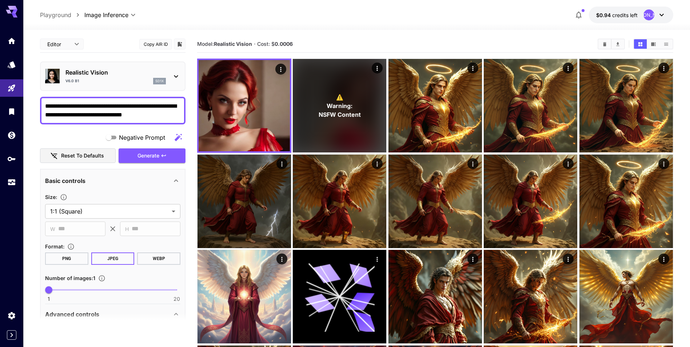
drag, startPoint x: 153, startPoint y: 114, endPoint x: 42, endPoint y: 108, distance: 110.7
click at [42, 108] on div "**********" at bounding box center [112, 111] width 145 height 28
type textarea "**********"
click at [143, 155] on span "Generate" at bounding box center [148, 155] width 22 height 9
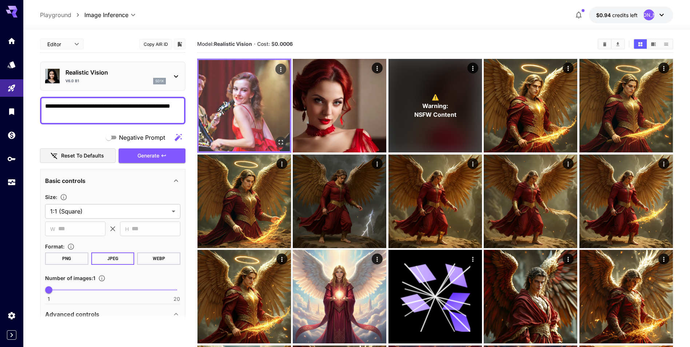
click at [282, 142] on icon "Open in fullscreen" at bounding box center [280, 142] width 7 height 7
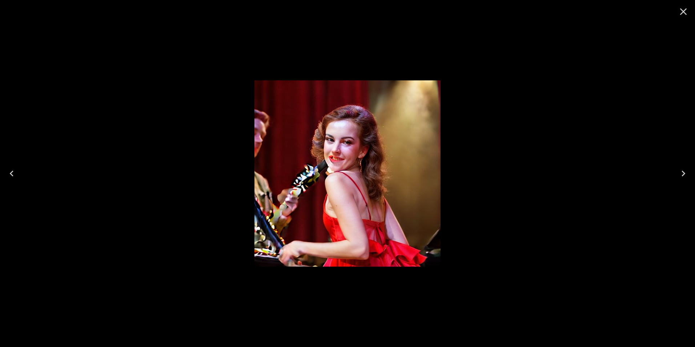
click at [687, 15] on icon "Close" at bounding box center [684, 11] width 7 height 7
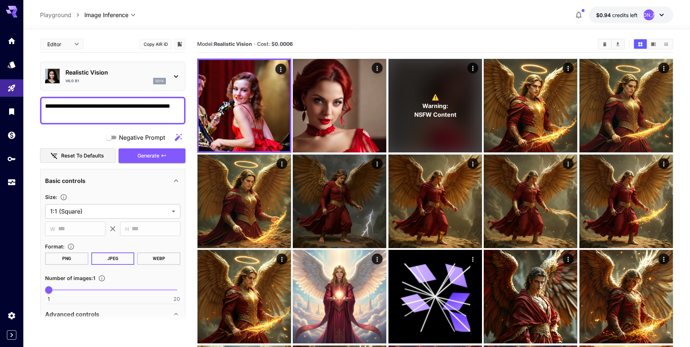
click at [159, 40] on button "Copy AIR ID" at bounding box center [155, 44] width 33 height 11
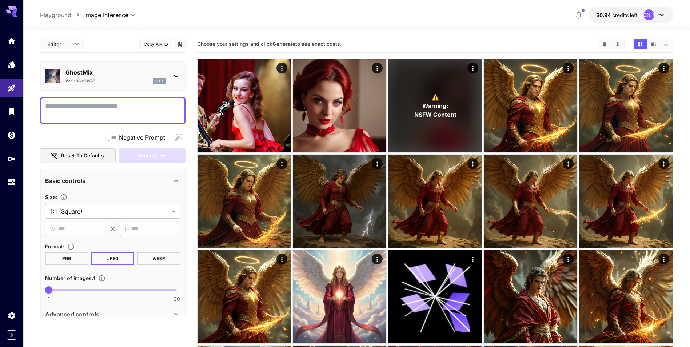
click at [133, 102] on textarea "Negative Prompt" at bounding box center [112, 110] width 135 height 17
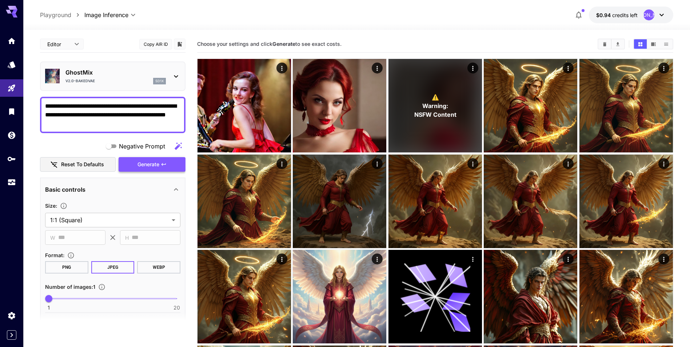
click at [148, 163] on span "Generate" at bounding box center [148, 164] width 22 height 9
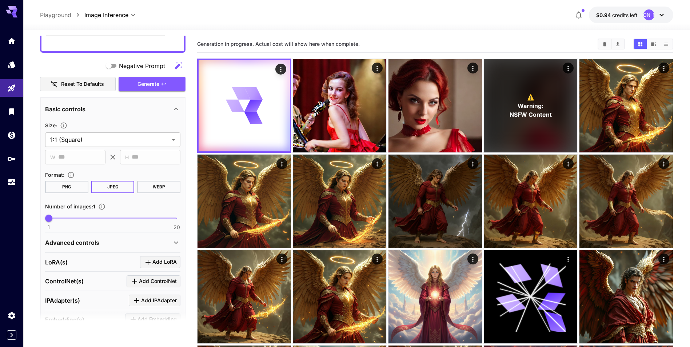
scroll to position [109, 0]
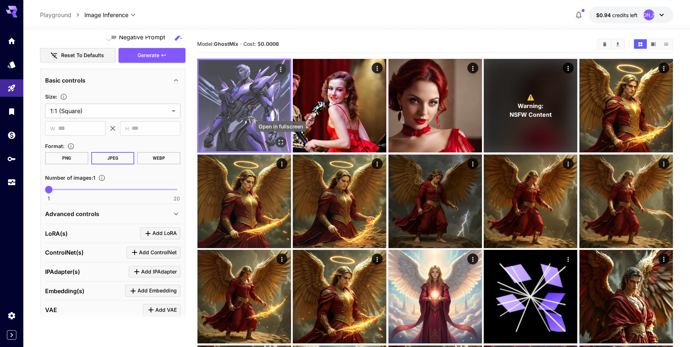
click at [284, 144] on icon "Open in fullscreen" at bounding box center [280, 142] width 7 height 7
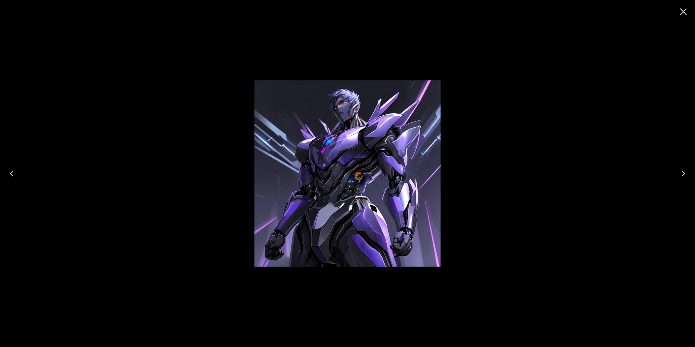
click at [681, 12] on icon "Close" at bounding box center [684, 12] width 12 height 12
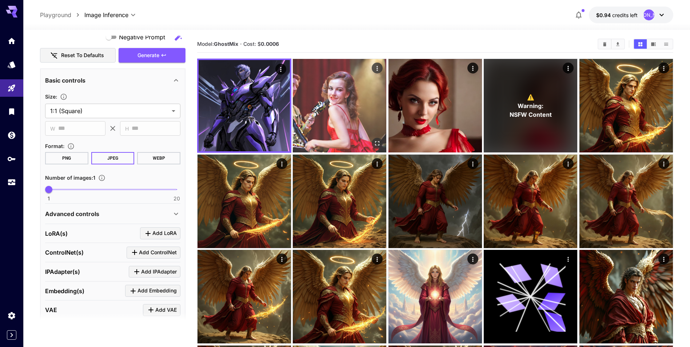
click at [327, 113] on img at bounding box center [339, 105] width 93 height 93
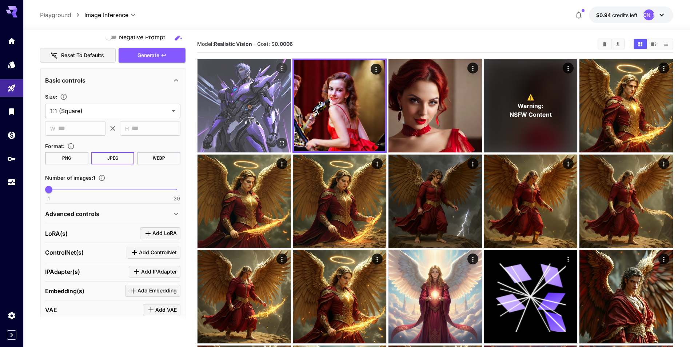
click at [264, 106] on img at bounding box center [243, 105] width 93 height 93
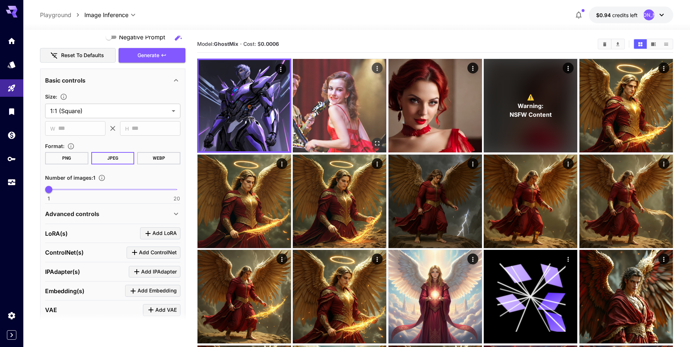
click at [366, 139] on img at bounding box center [339, 105] width 93 height 93
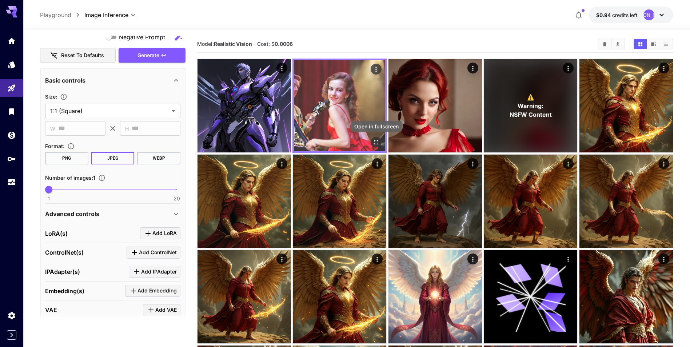
click at [376, 146] on icon "Open in fullscreen" at bounding box center [376, 142] width 7 height 7
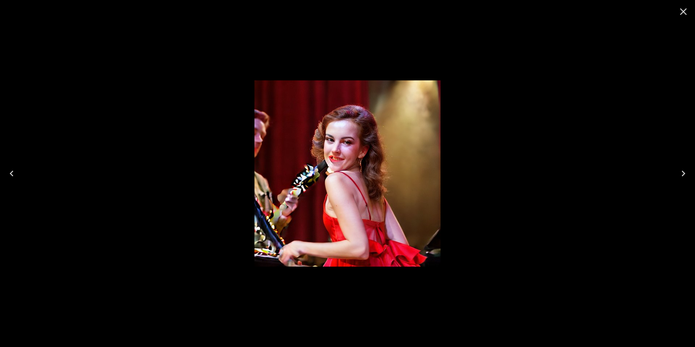
click at [682, 13] on icon "Close" at bounding box center [684, 11] width 7 height 7
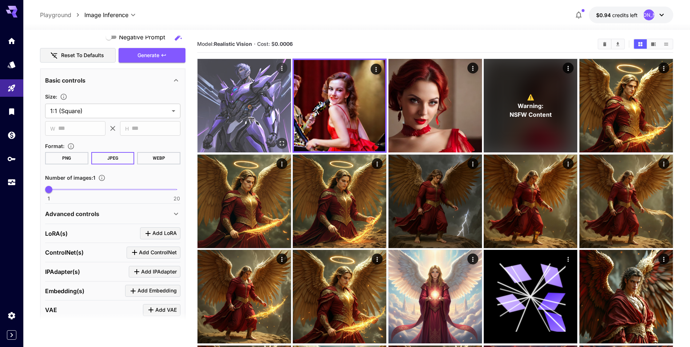
click at [276, 117] on img at bounding box center [243, 105] width 93 height 93
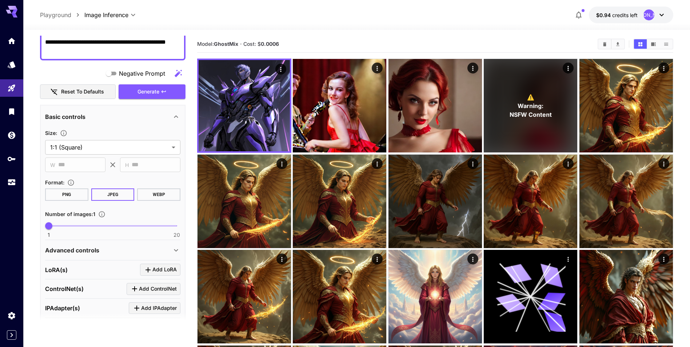
scroll to position [0, 0]
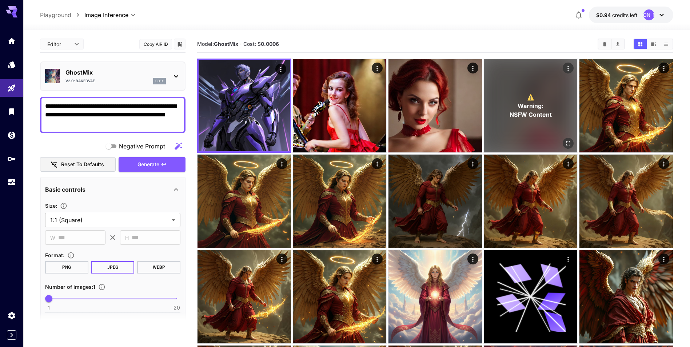
click at [512, 93] on p "⚠️ Warning: NSFW Content" at bounding box center [531, 106] width 42 height 26
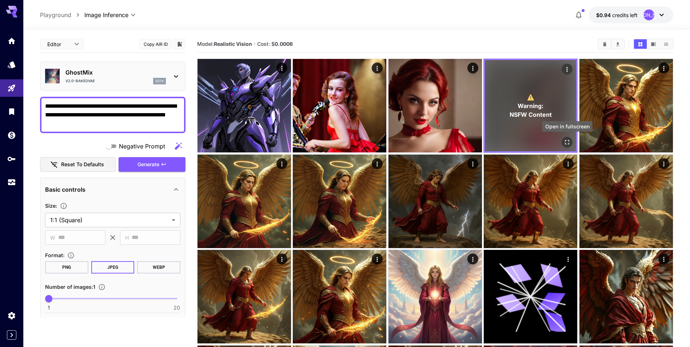
click at [568, 144] on icon "Open in fullscreen" at bounding box center [567, 142] width 7 height 7
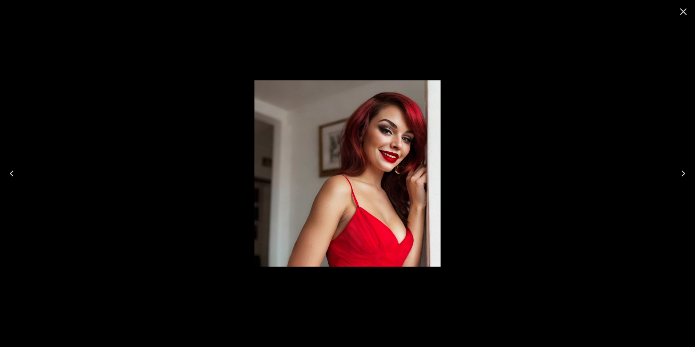
click at [682, 9] on icon "Close" at bounding box center [684, 12] width 12 height 12
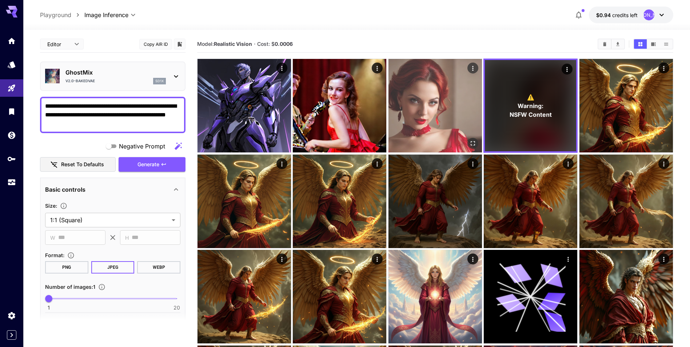
click at [475, 144] on icon "Open in fullscreen" at bounding box center [472, 143] width 7 height 7
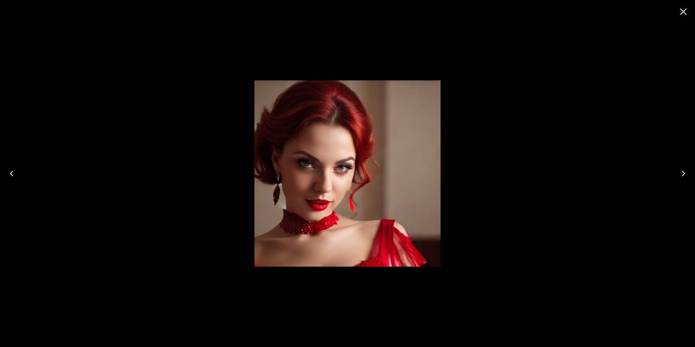
click at [688, 13] on icon "Close" at bounding box center [684, 12] width 12 height 12
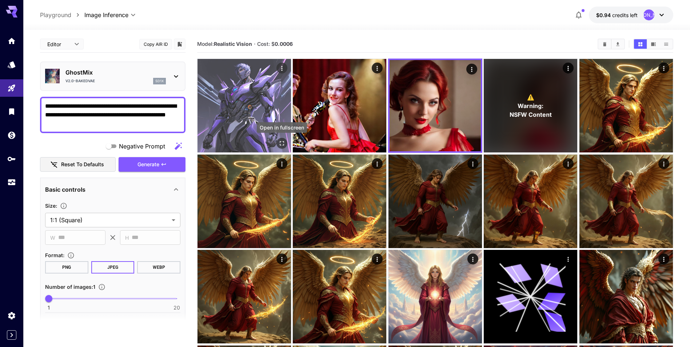
click at [283, 143] on icon "Open in fullscreen" at bounding box center [281, 143] width 7 height 7
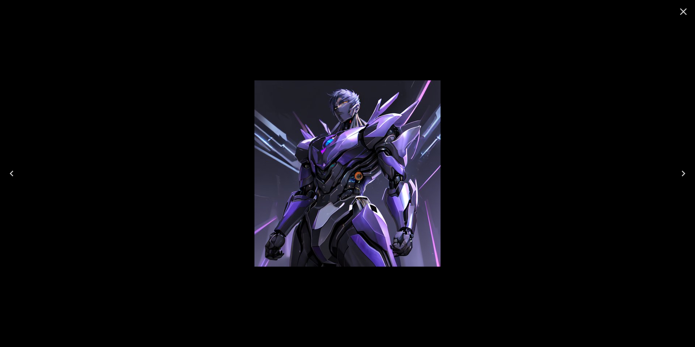
click at [682, 13] on icon "Close" at bounding box center [684, 12] width 12 height 12
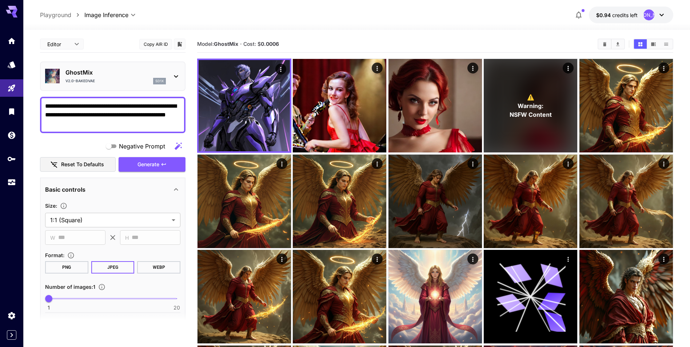
drag, startPoint x: 110, startPoint y: 127, endPoint x: 24, endPoint y: 106, distance: 88.2
click at [24, 106] on section "**********" at bounding box center [356, 341] width 667 height 622
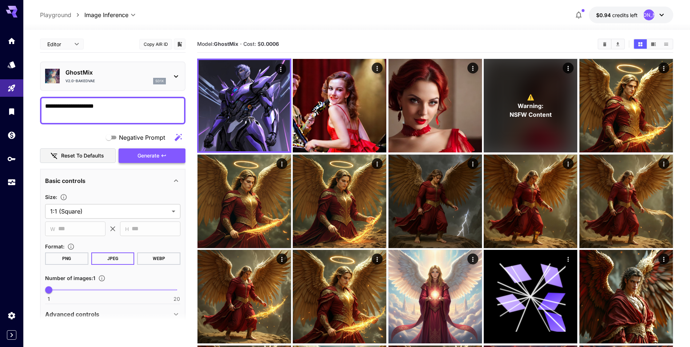
type textarea "**********"
click at [173, 152] on button "Generate" at bounding box center [152, 155] width 67 height 15
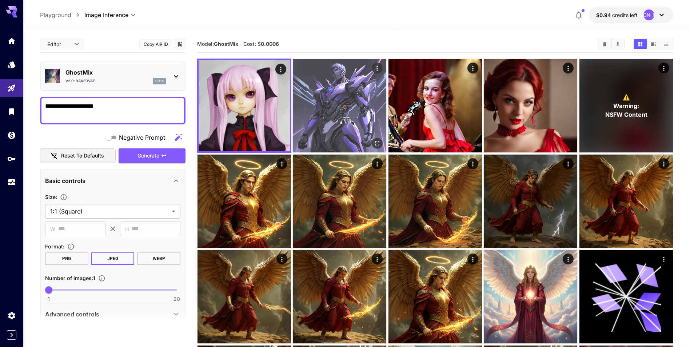
click at [343, 108] on img at bounding box center [339, 105] width 93 height 93
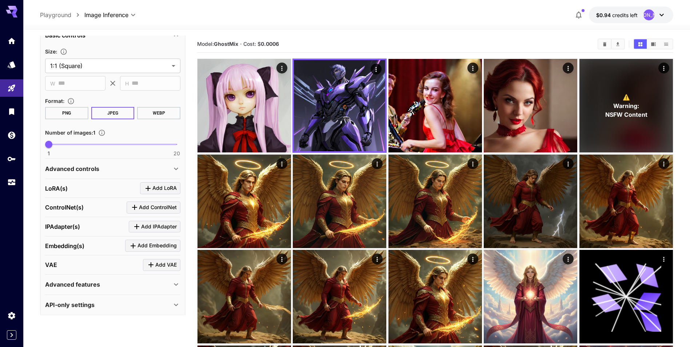
scroll to position [148, 0]
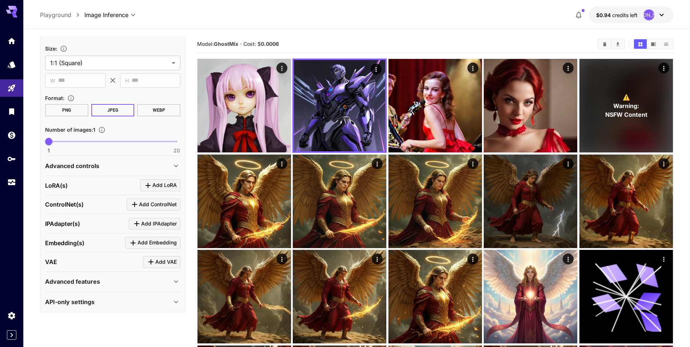
click at [178, 163] on icon at bounding box center [176, 165] width 9 height 9
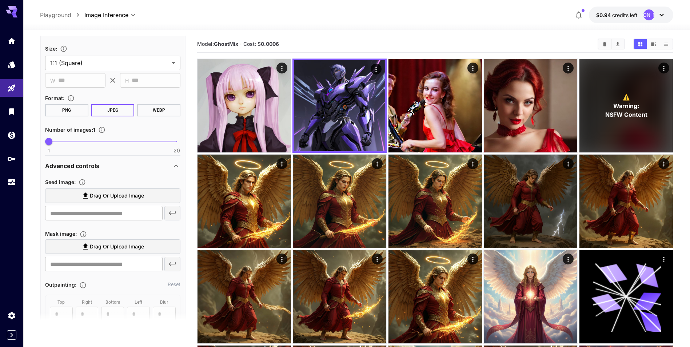
click at [178, 163] on icon at bounding box center [176, 165] width 9 height 9
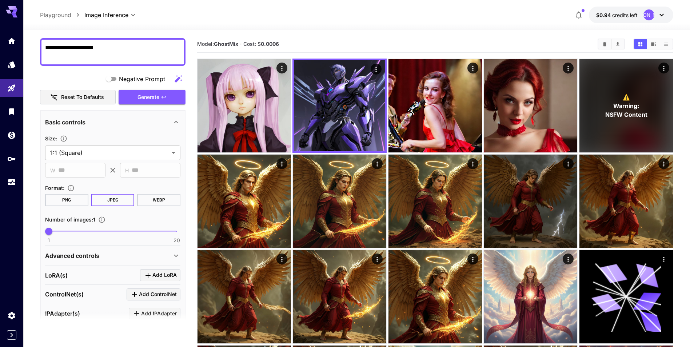
scroll to position [39, 0]
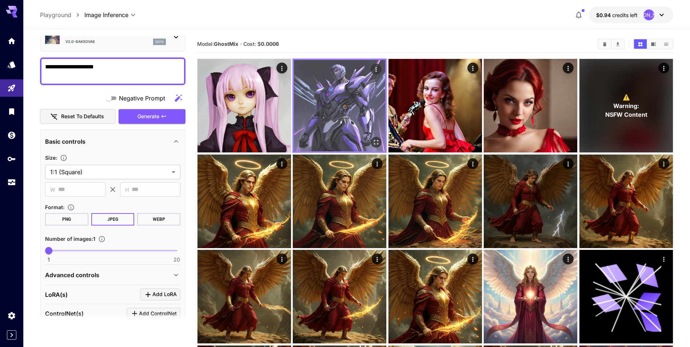
click at [332, 99] on img at bounding box center [339, 105] width 91 height 91
click at [375, 71] on icon "Actions" at bounding box center [376, 69] width 7 height 7
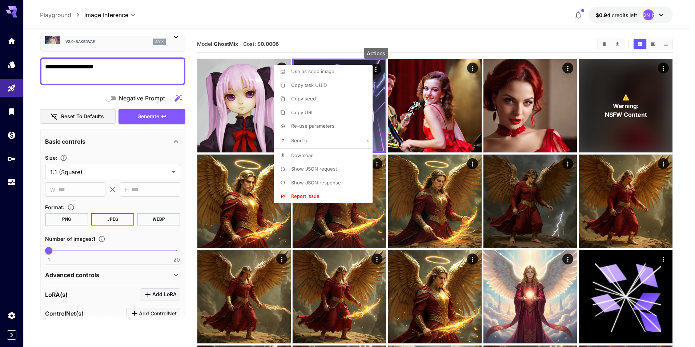
click at [160, 49] on div at bounding box center [347, 173] width 695 height 347
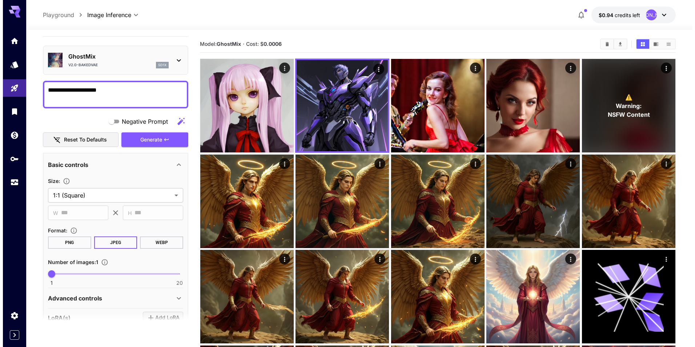
scroll to position [0, 0]
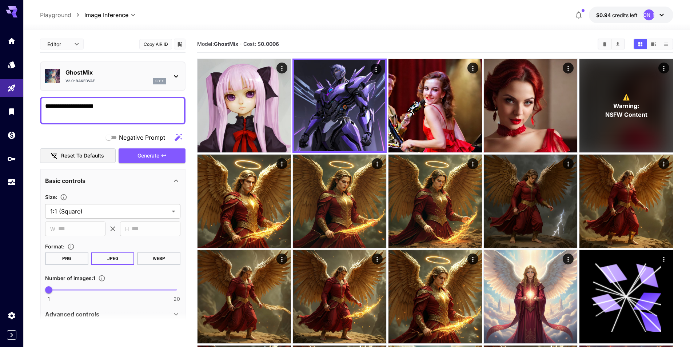
click at [165, 45] on button "Copy AIR ID" at bounding box center [155, 44] width 33 height 11
click at [178, 75] on icon at bounding box center [176, 76] width 9 height 9
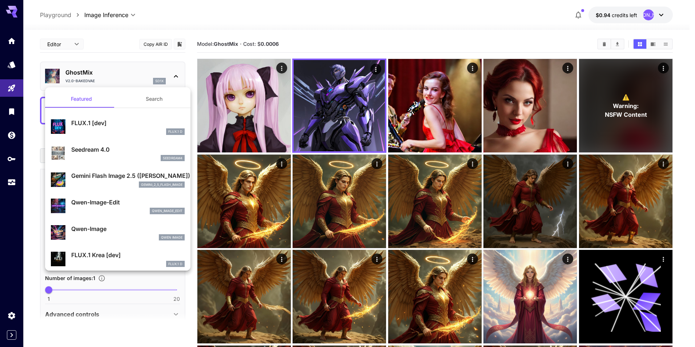
click at [178, 75] on div at bounding box center [347, 173] width 695 height 347
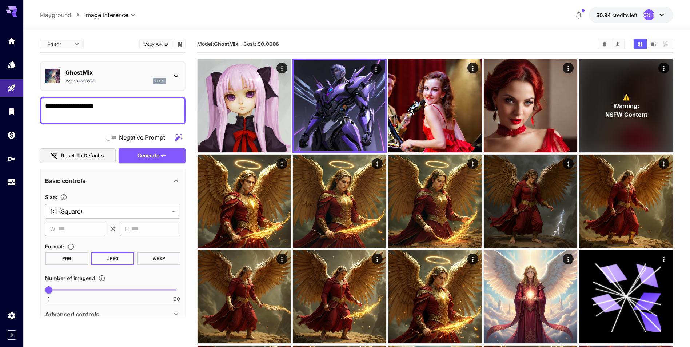
click at [170, 76] on div "GhostMix v2.0-BakedVAE sd1x" at bounding box center [112, 76] width 135 height 22
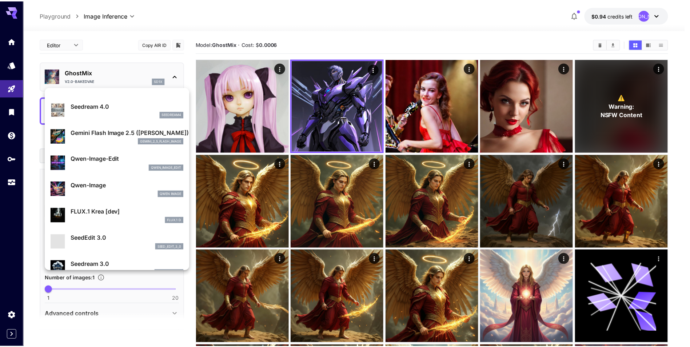
scroll to position [73, 0]
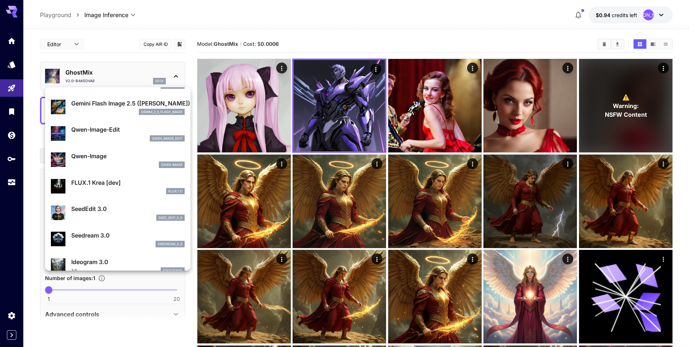
click at [127, 12] on div at bounding box center [347, 173] width 695 height 347
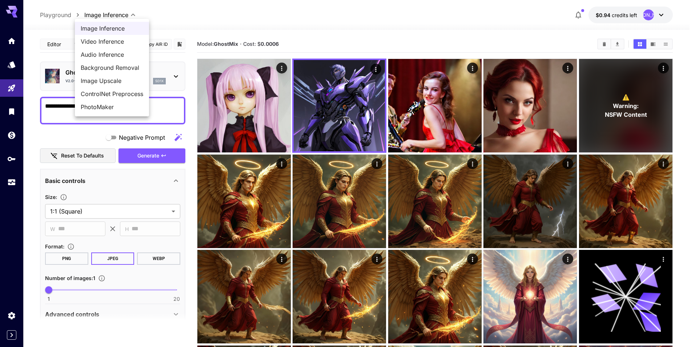
click at [128, 16] on body "**********" at bounding box center [347, 326] width 695 height 652
click at [123, 38] on span "Video Inference" at bounding box center [112, 41] width 63 height 9
type input "**********"
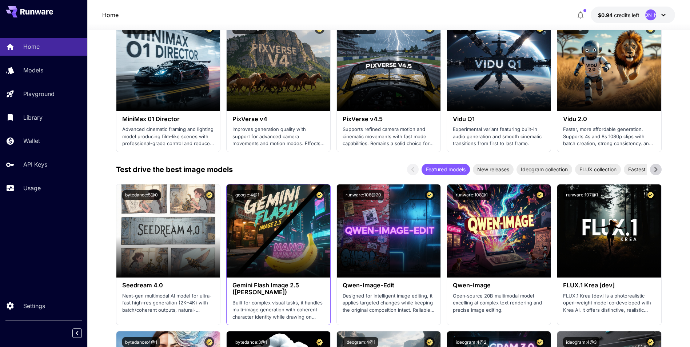
scroll to position [764, 0]
